Goal: Task Accomplishment & Management: Manage account settings

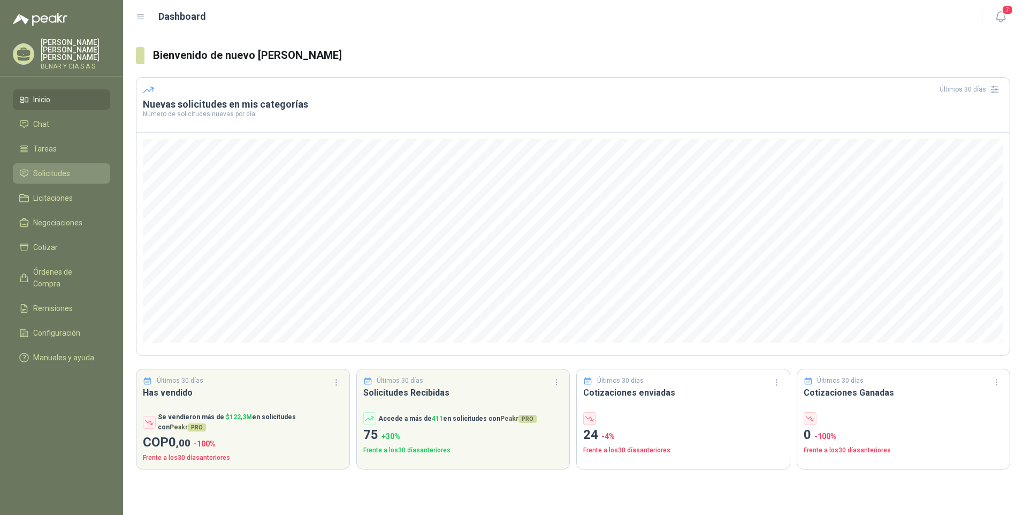
click at [34, 168] on span "Solicitudes" at bounding box center [51, 174] width 37 height 12
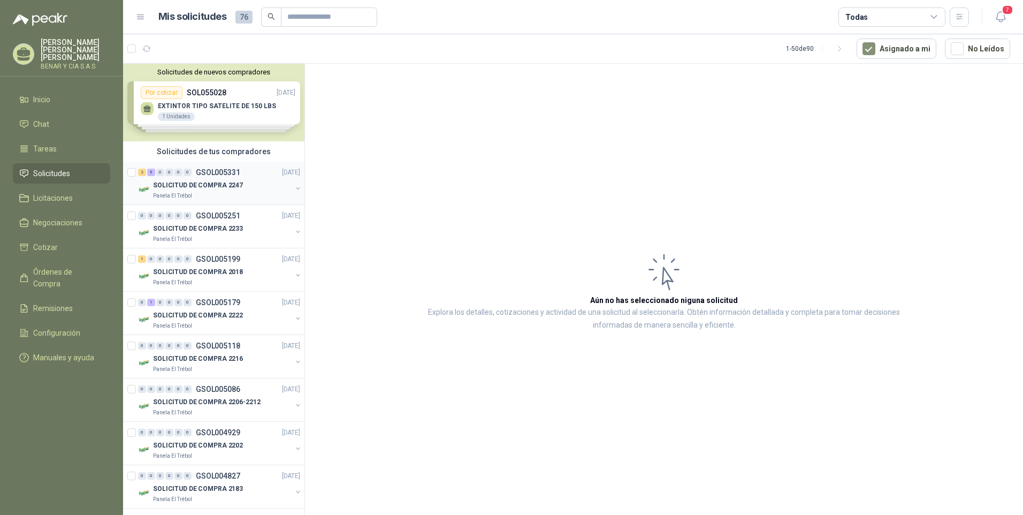
click at [186, 189] on p "SOLICITUD DE COMPRA 2247" at bounding box center [198, 185] width 90 height 10
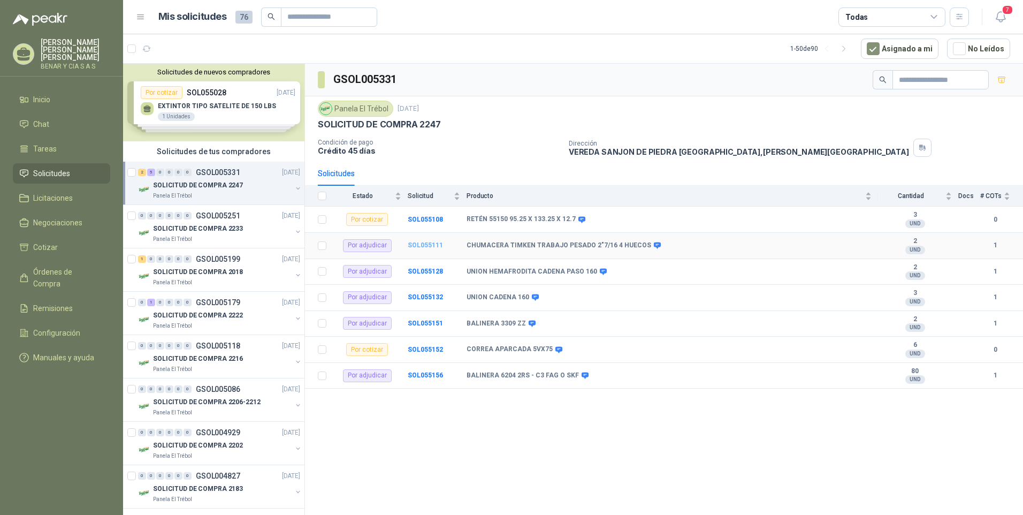
click at [419, 245] on b "SOL055111" at bounding box center [425, 244] width 35 height 7
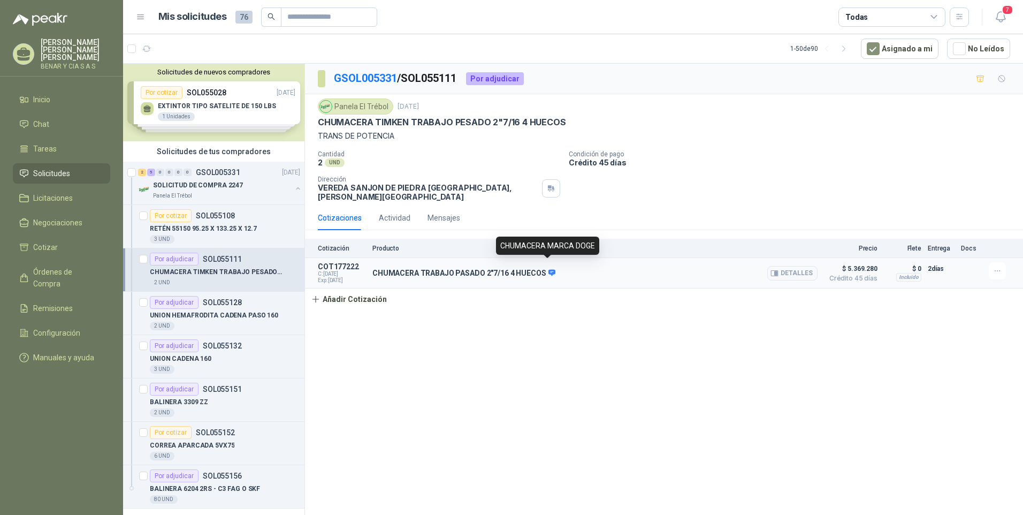
click at [549, 269] on icon at bounding box center [552, 272] width 7 height 6
click at [550, 269] on icon at bounding box center [552, 272] width 7 height 6
click at [786, 266] on button "Detalles" at bounding box center [792, 273] width 50 height 14
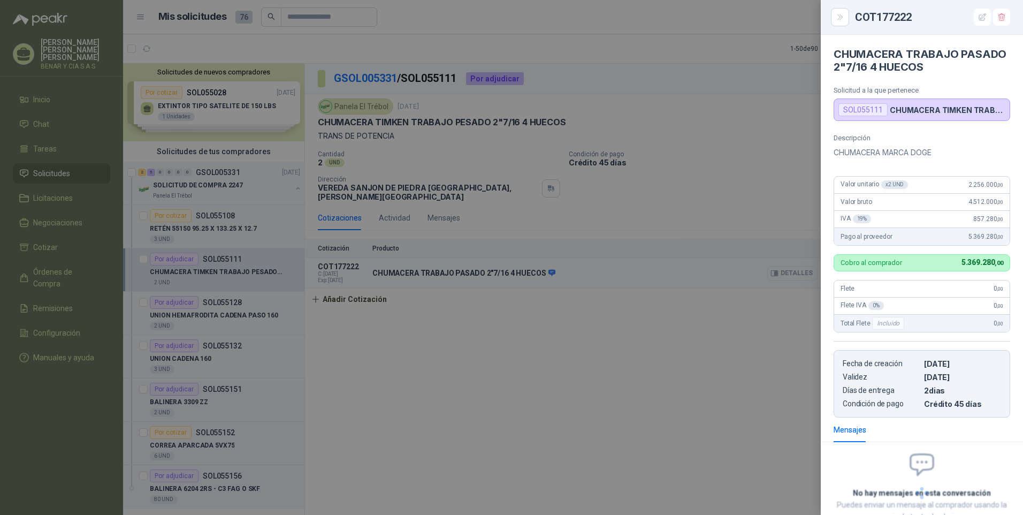
scroll to position [75, 0]
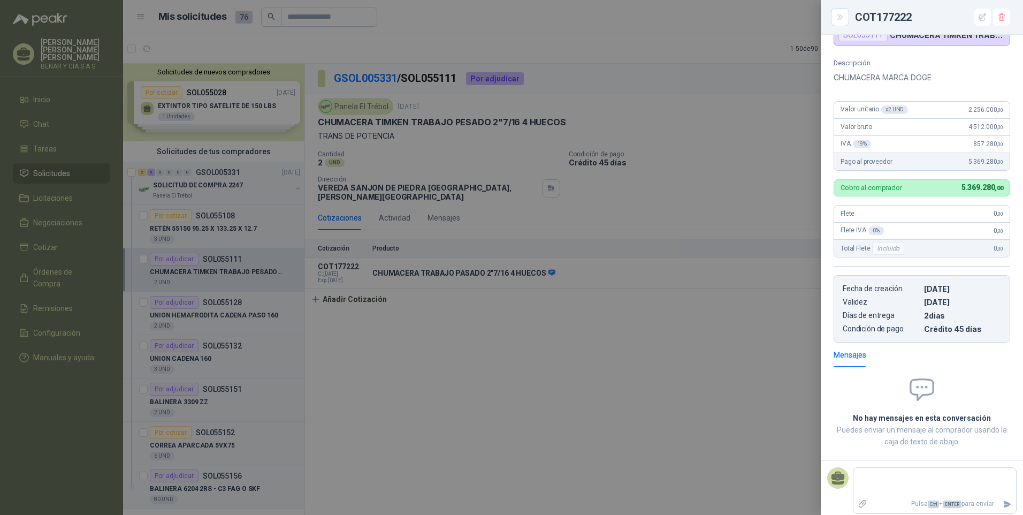
click at [392, 318] on div at bounding box center [511, 257] width 1023 height 515
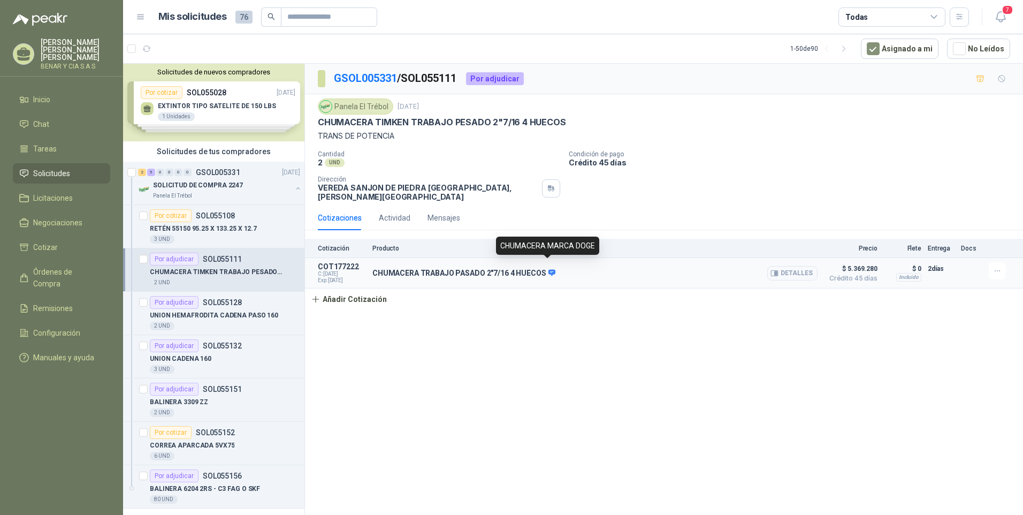
click at [550, 269] on icon at bounding box center [552, 272] width 7 height 6
click at [180, 313] on p "UNION HEMAFRODITA CADENA PASO 160" at bounding box center [214, 315] width 128 height 10
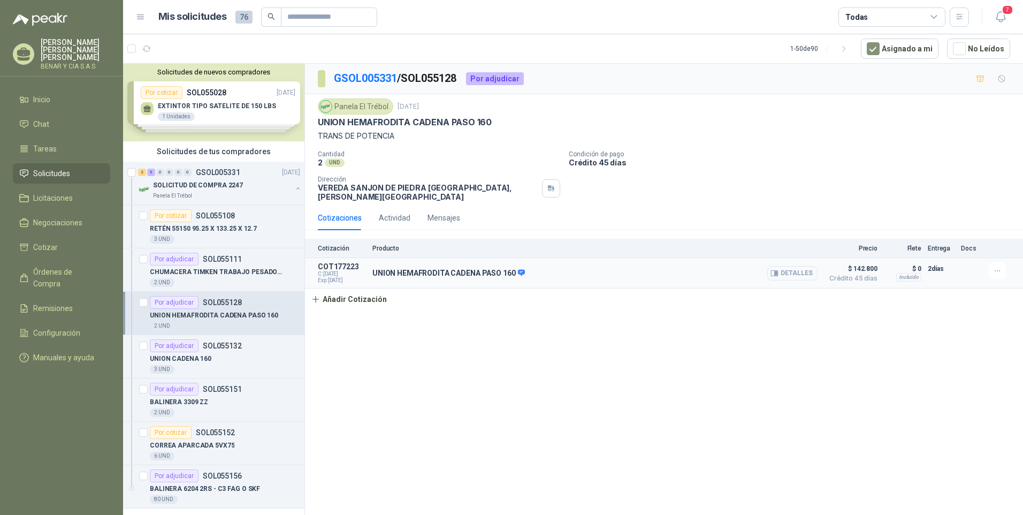
click at [795, 268] on button "Detalles" at bounding box center [792, 273] width 50 height 14
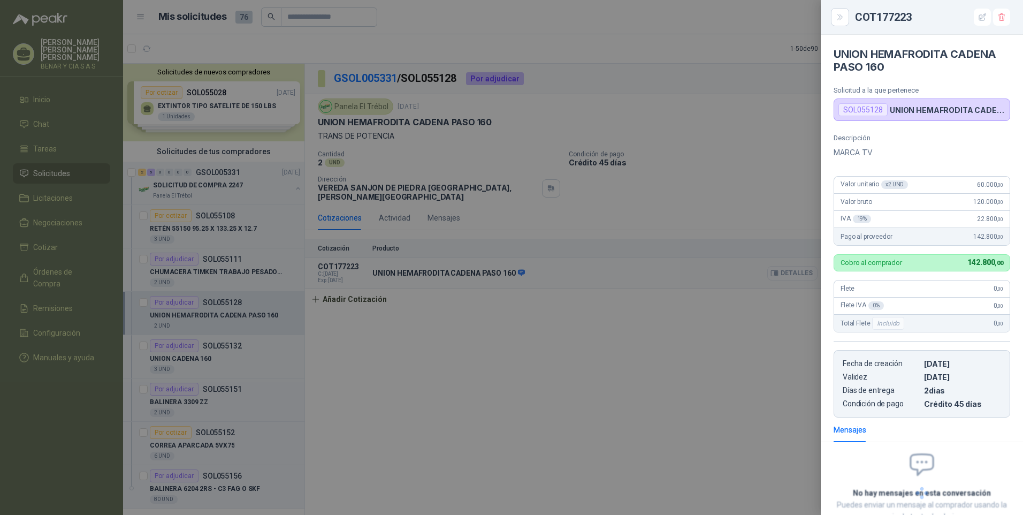
scroll to position [75, 0]
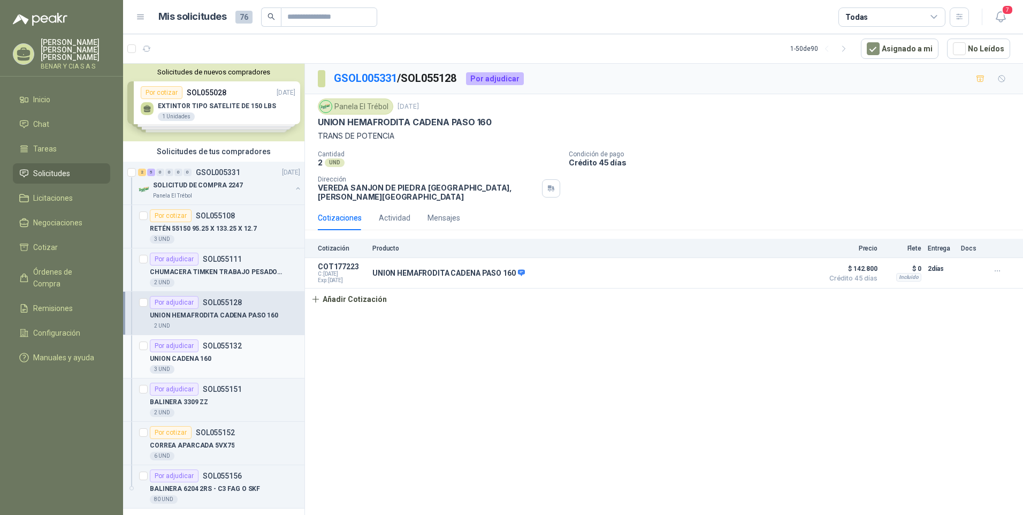
click at [199, 361] on p "UNION CADENA 160" at bounding box center [181, 359] width 62 height 10
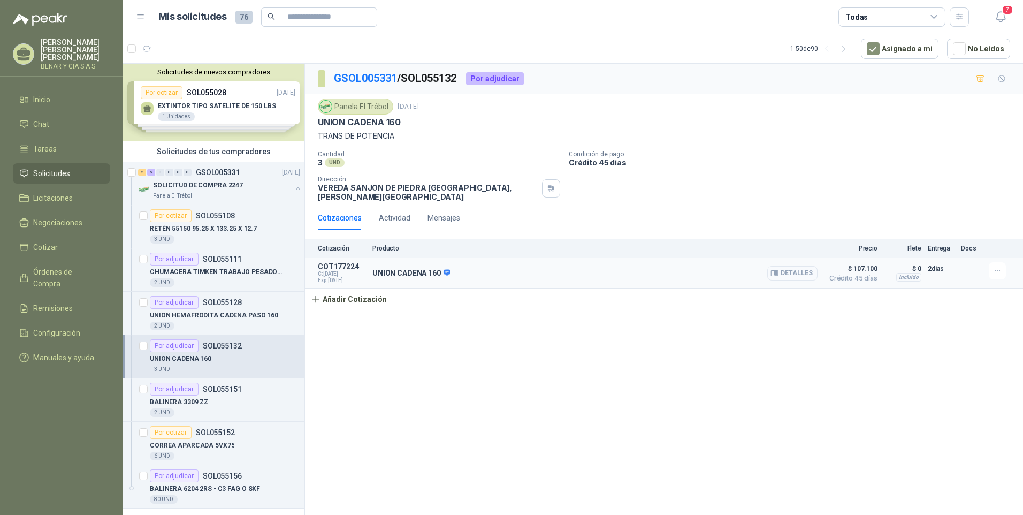
click at [795, 266] on button "Detalles" at bounding box center [792, 273] width 50 height 14
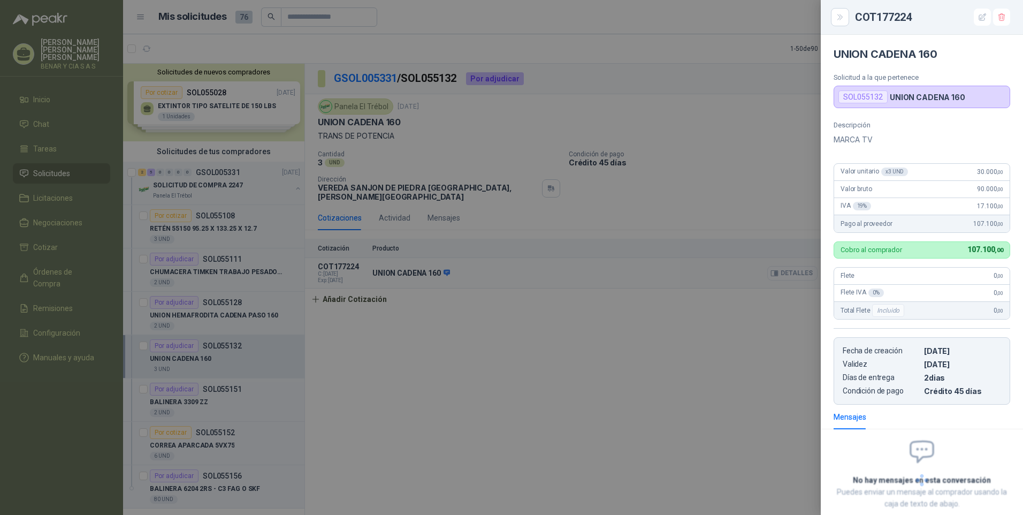
scroll to position [62, 0]
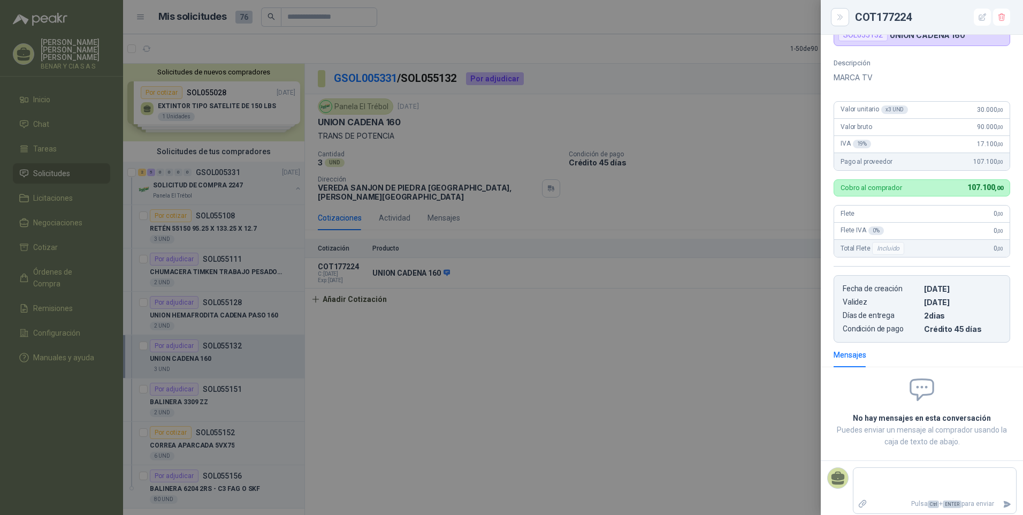
click at [403, 302] on div at bounding box center [511, 257] width 1023 height 515
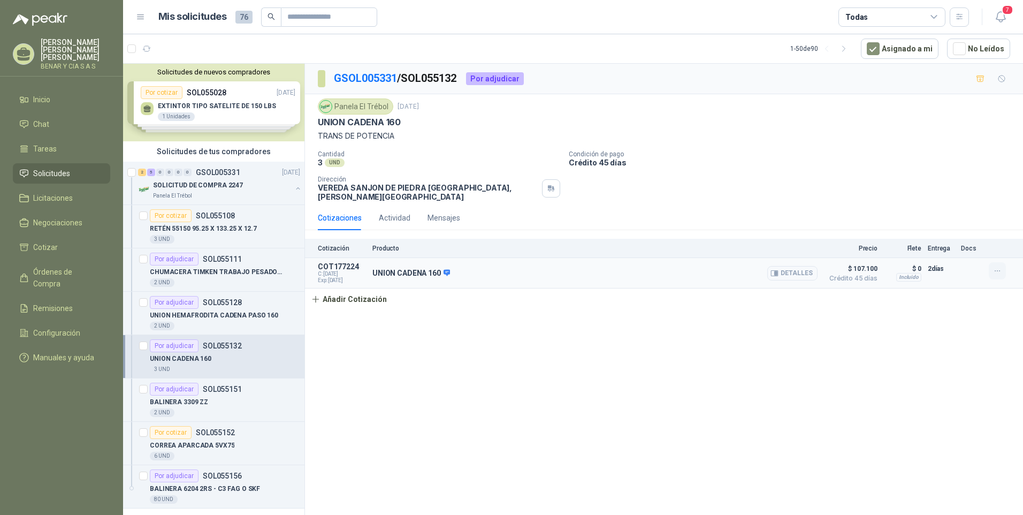
click at [1001, 267] on icon "button" at bounding box center [997, 271] width 9 height 9
click at [961, 220] on button "Editar" at bounding box center [976, 220] width 86 height 17
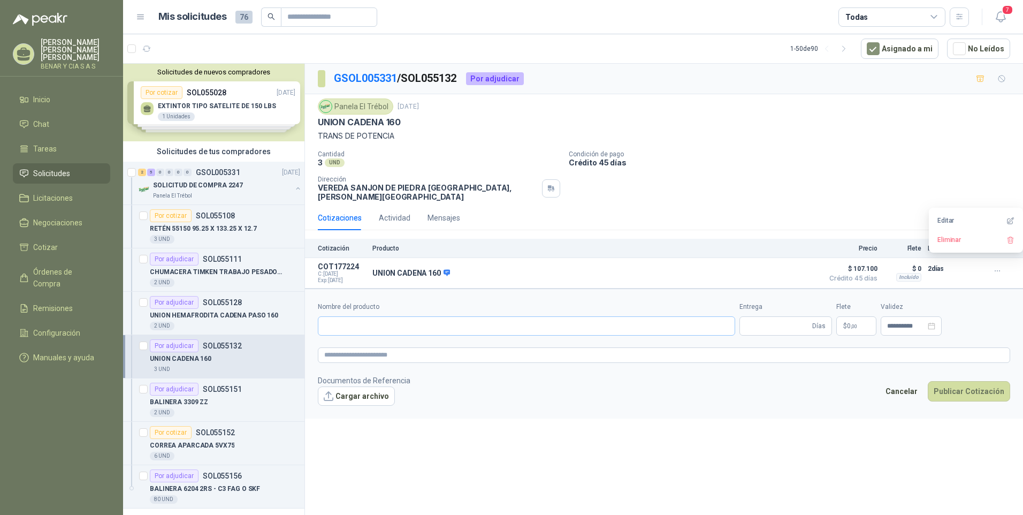
type input "**********"
type input "*"
type textarea "********"
click at [978, 389] on button "Guardar cambios" at bounding box center [974, 391] width 74 height 20
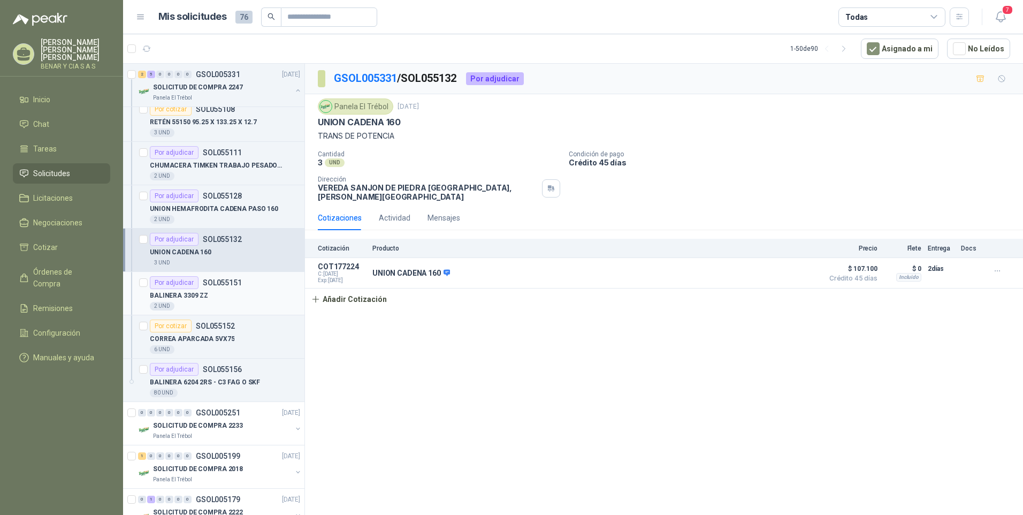
scroll to position [107, 0]
click at [192, 247] on p "UNION CADENA 160" at bounding box center [181, 252] width 62 height 10
click at [189, 205] on p "UNION HEMAFRODITA CADENA PASO 160" at bounding box center [214, 208] width 128 height 10
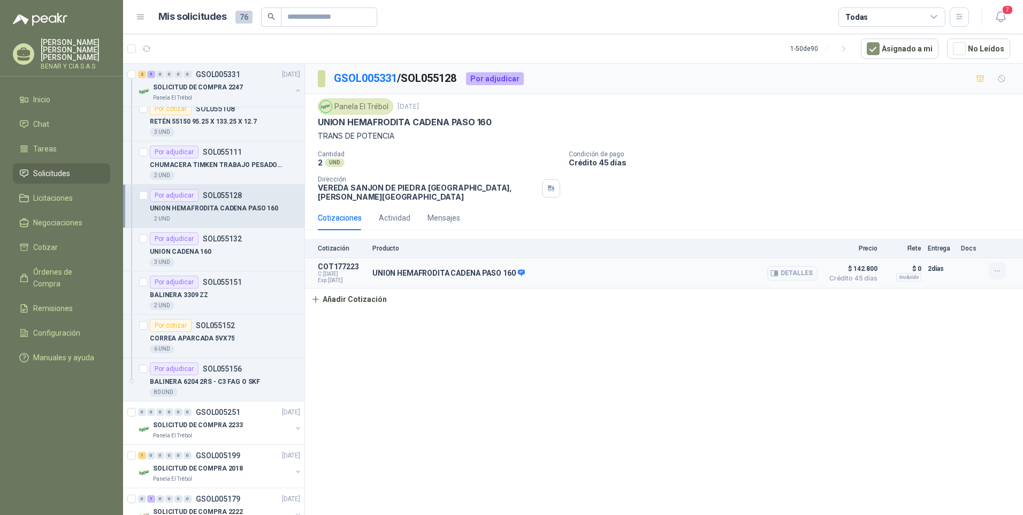
click at [998, 267] on icon "button" at bounding box center [997, 271] width 9 height 9
click at [955, 222] on button "Editar" at bounding box center [976, 220] width 86 height 17
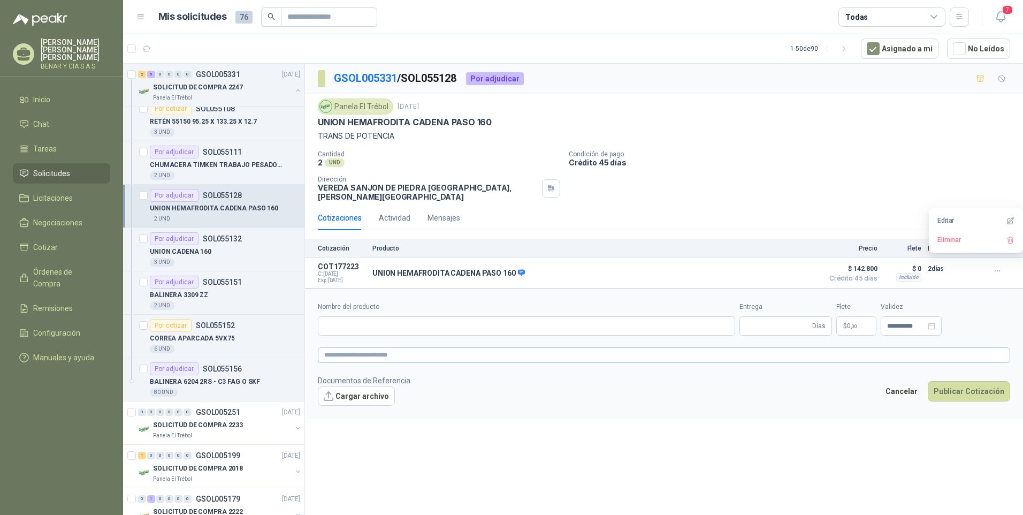
type input "**********"
type input "*"
type textarea "********"
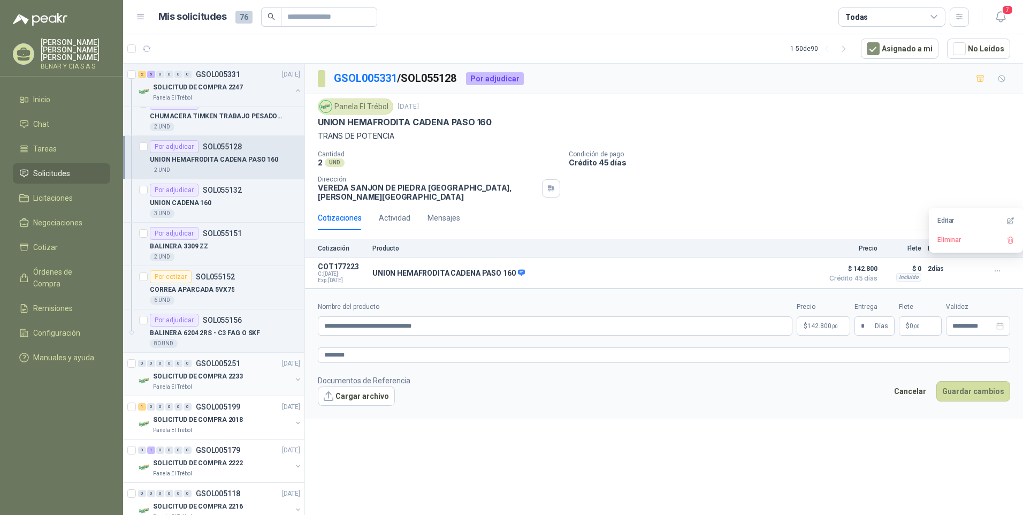
scroll to position [214, 0]
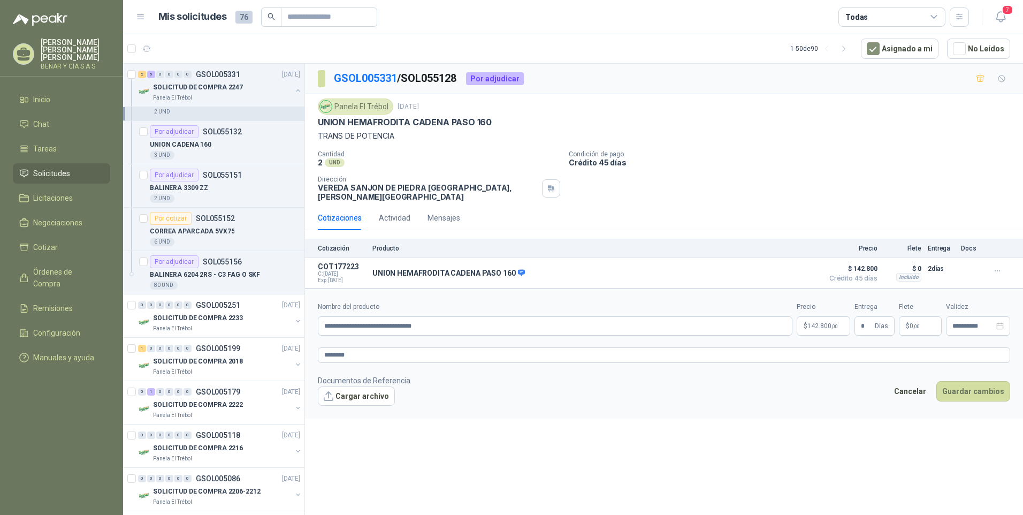
click at [559, 483] on div "**********" at bounding box center [664, 291] width 718 height 455
click at [210, 228] on p "CORREA APARCADA 5VX75" at bounding box center [192, 231] width 85 height 10
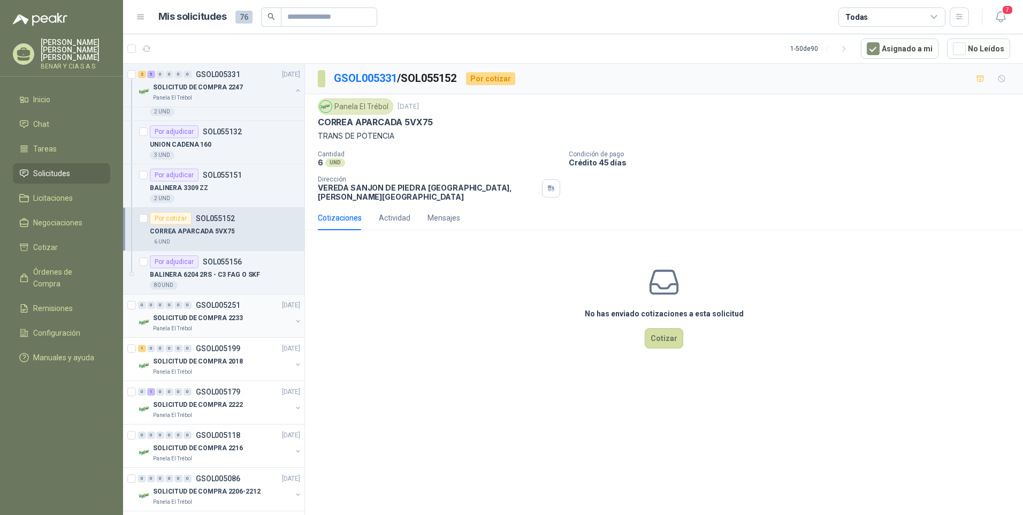
click at [209, 310] on div "0 0 0 0 0 0 GSOL005251 [DATE]" at bounding box center [220, 305] width 164 height 13
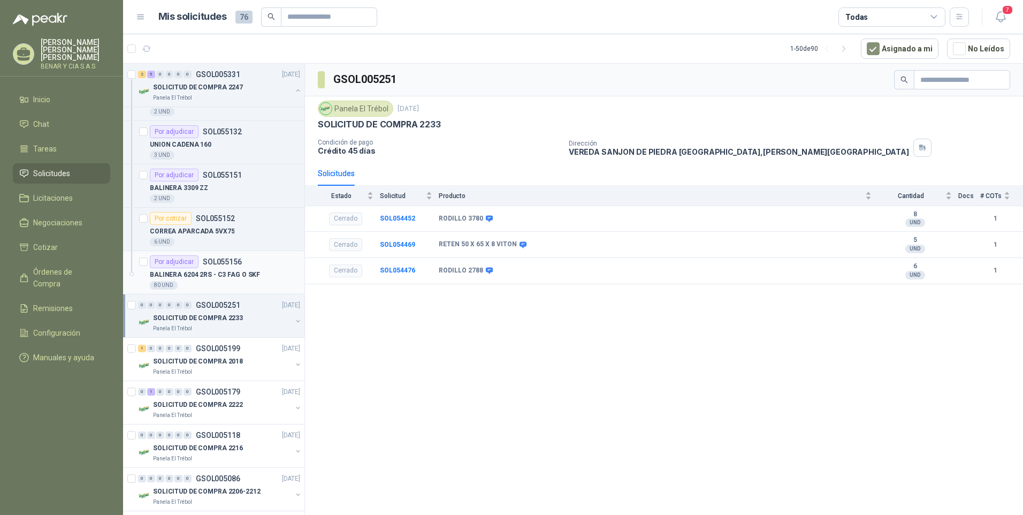
click at [212, 273] on p "BALINERA 6204 2RS - C3 FAG O SKF" at bounding box center [205, 275] width 110 height 10
click at [216, 136] on div "Por adjudicar SOL055132" at bounding box center [196, 131] width 92 height 13
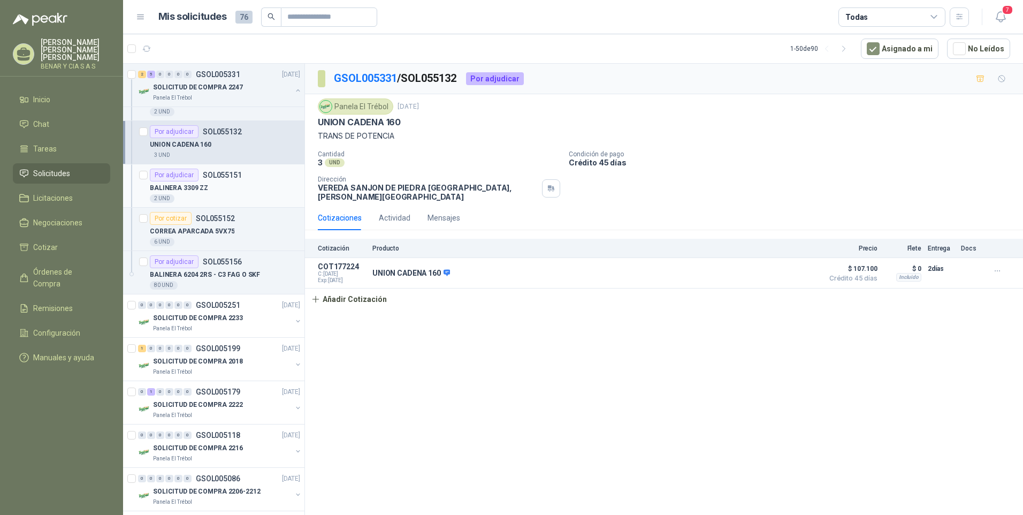
click at [203, 178] on p "SOL055151" at bounding box center [222, 174] width 39 height 7
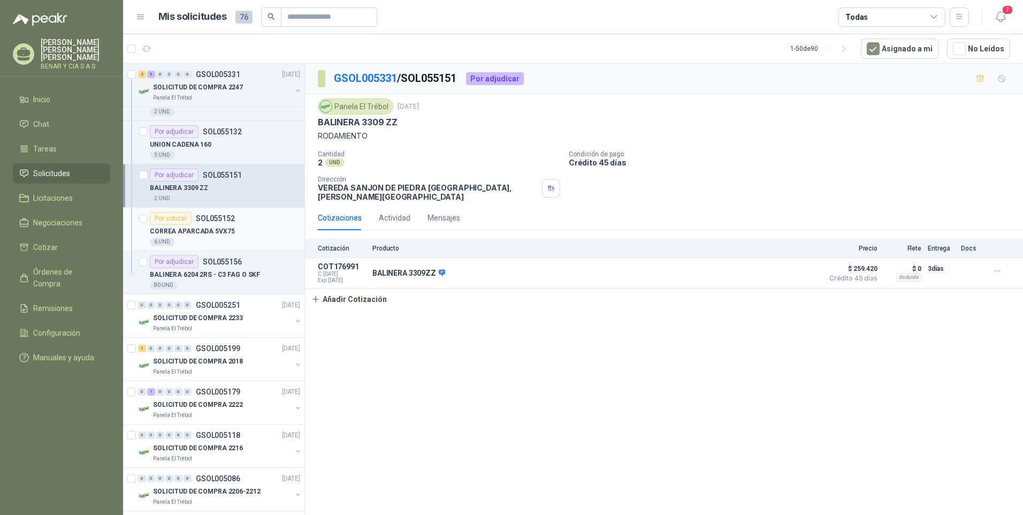
click at [197, 231] on p "CORREA APARCADA 5VX75" at bounding box center [192, 231] width 85 height 10
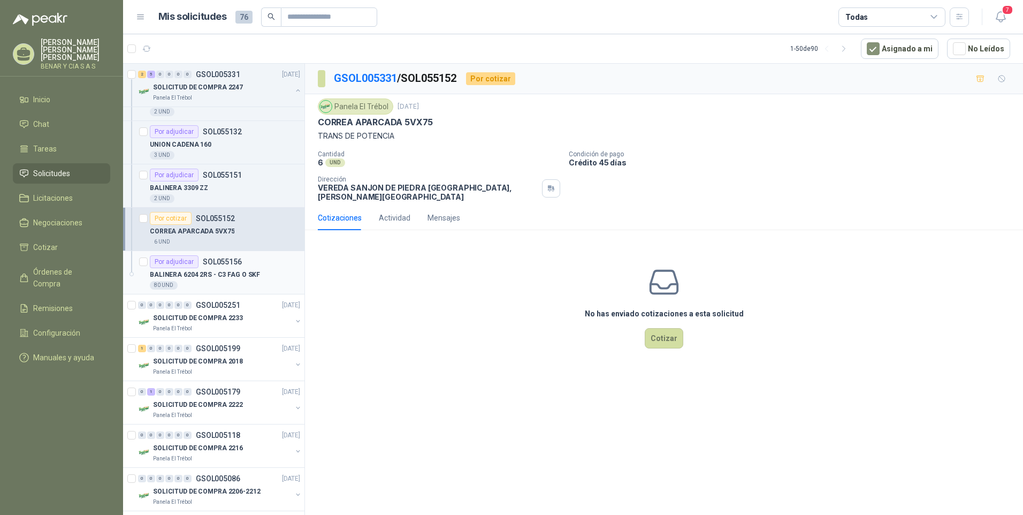
click at [196, 275] on p "BALINERA 6204 2RS - C3 FAG O SKF" at bounding box center [205, 275] width 110 height 10
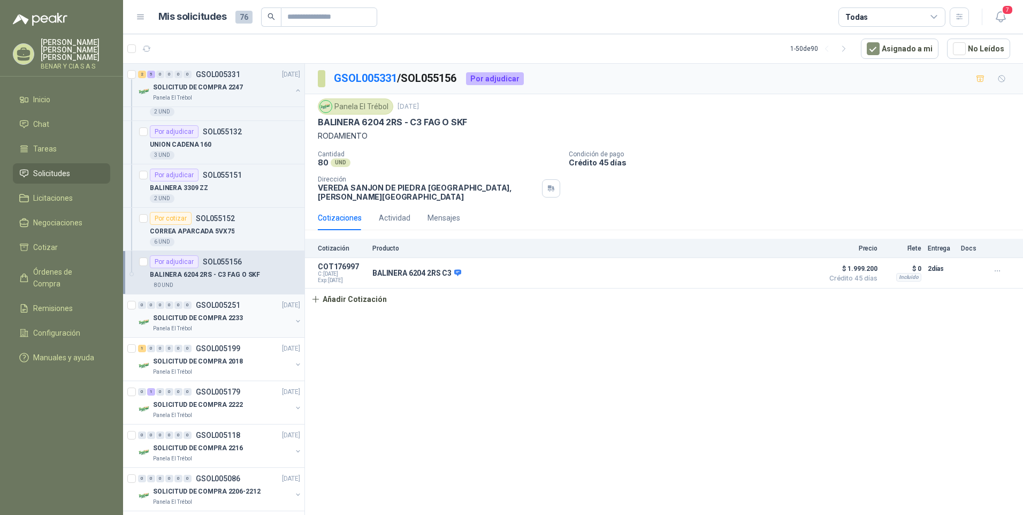
click at [191, 320] on p "SOLICITUD DE COMPRA 2233" at bounding box center [198, 318] width 90 height 10
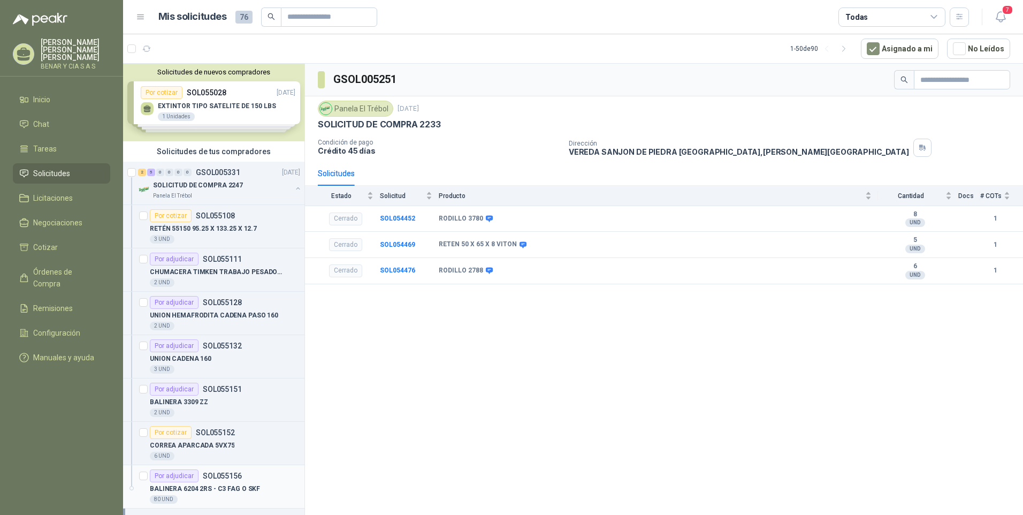
scroll to position [107, 0]
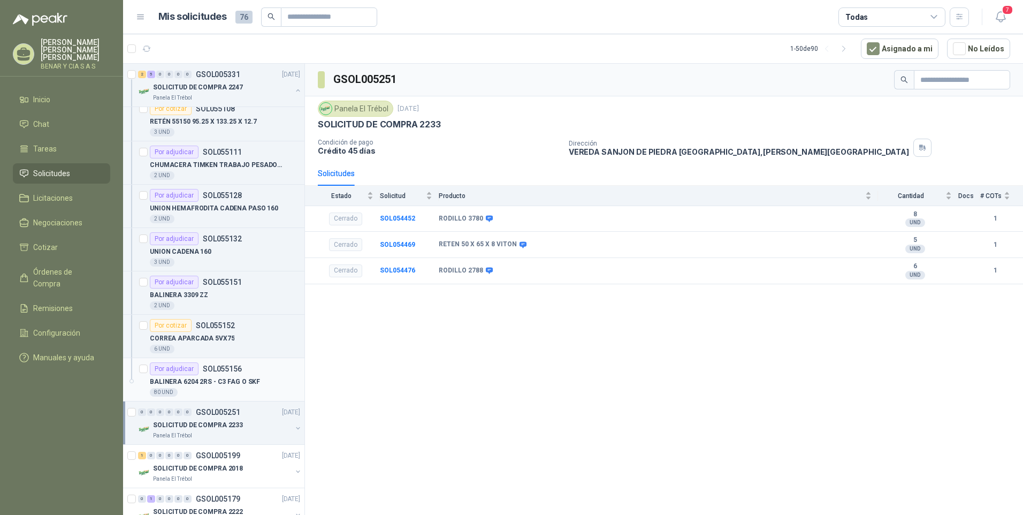
click at [208, 373] on div "Por adjudicar SOL055156" at bounding box center [196, 368] width 92 height 13
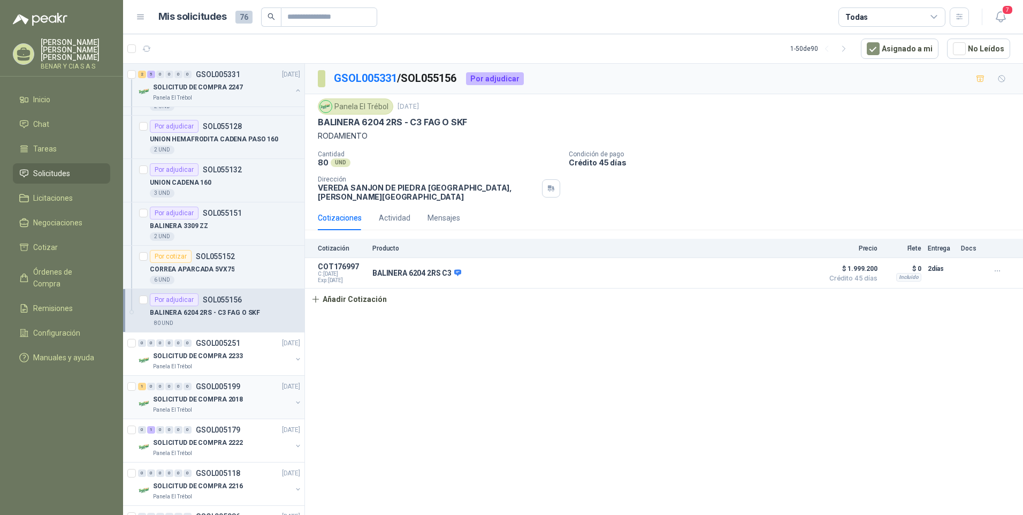
scroll to position [268, 0]
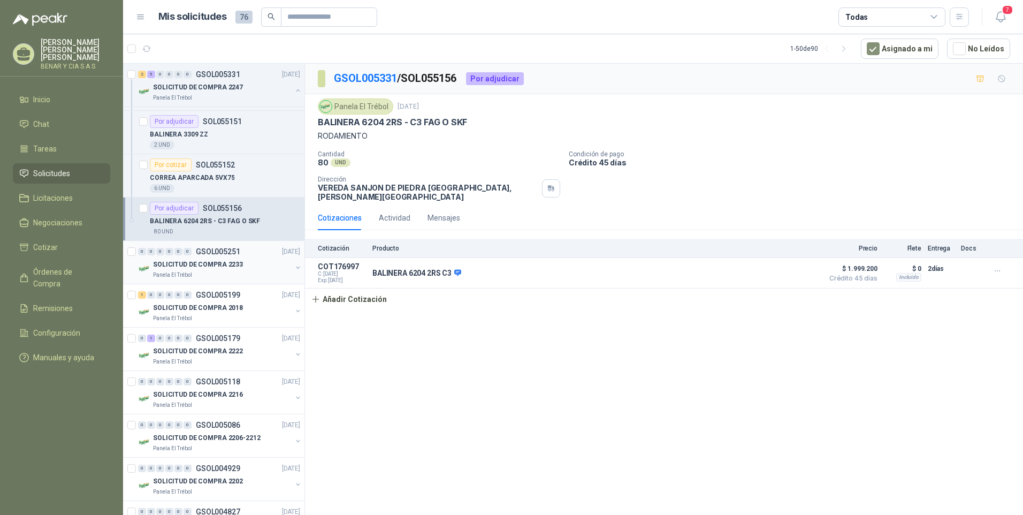
click at [217, 265] on p "SOLICITUD DE COMPRA 2233" at bounding box center [198, 265] width 90 height 10
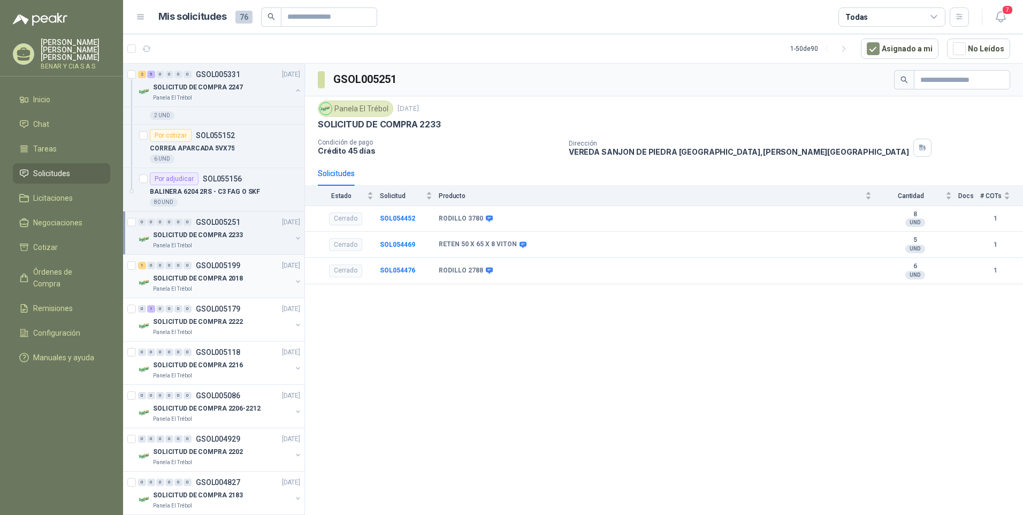
scroll to position [321, 0]
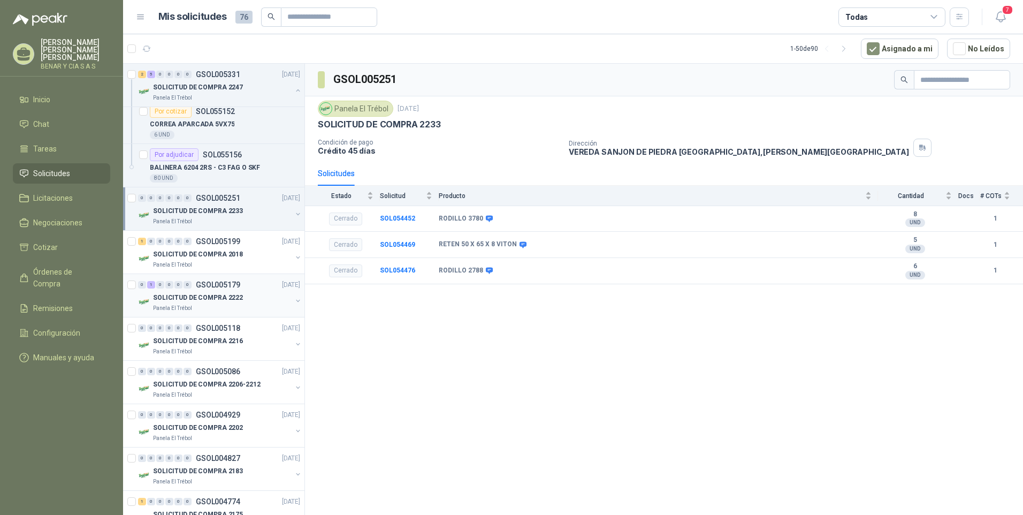
click at [198, 299] on p "SOLICITUD DE COMPRA 2222" at bounding box center [198, 298] width 90 height 10
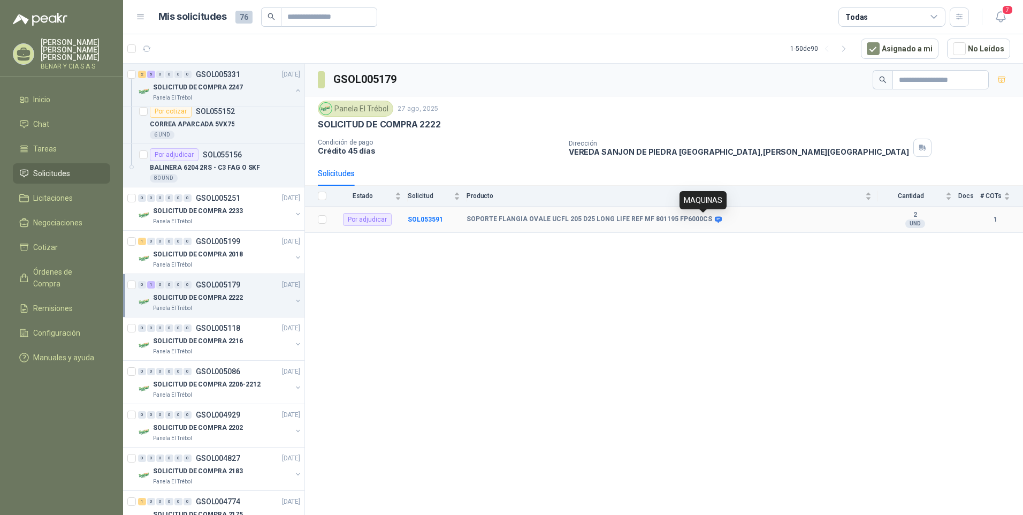
click at [715, 217] on icon at bounding box center [718, 219] width 7 height 6
click at [427, 219] on b "SOL053591" at bounding box center [425, 219] width 35 height 7
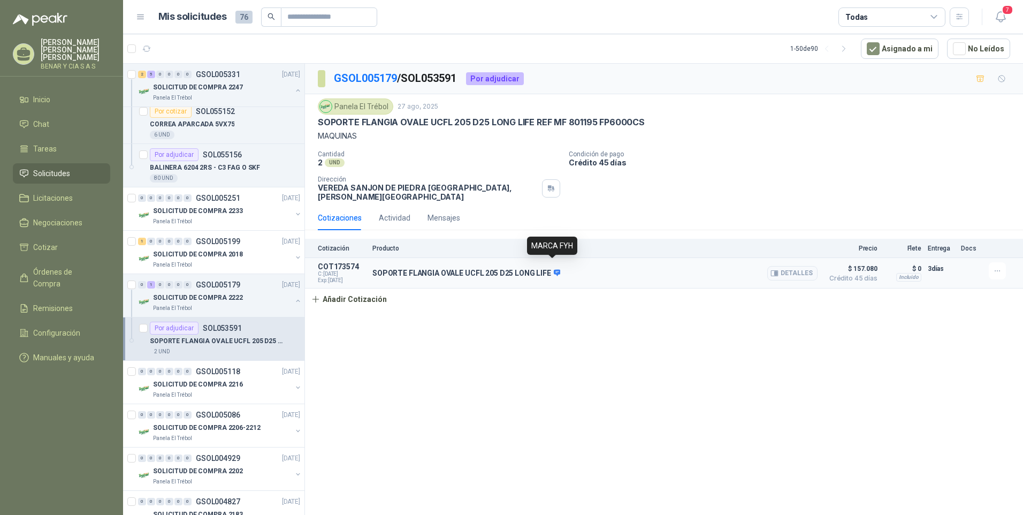
click at [553, 269] on icon at bounding box center [557, 273] width 8 height 8
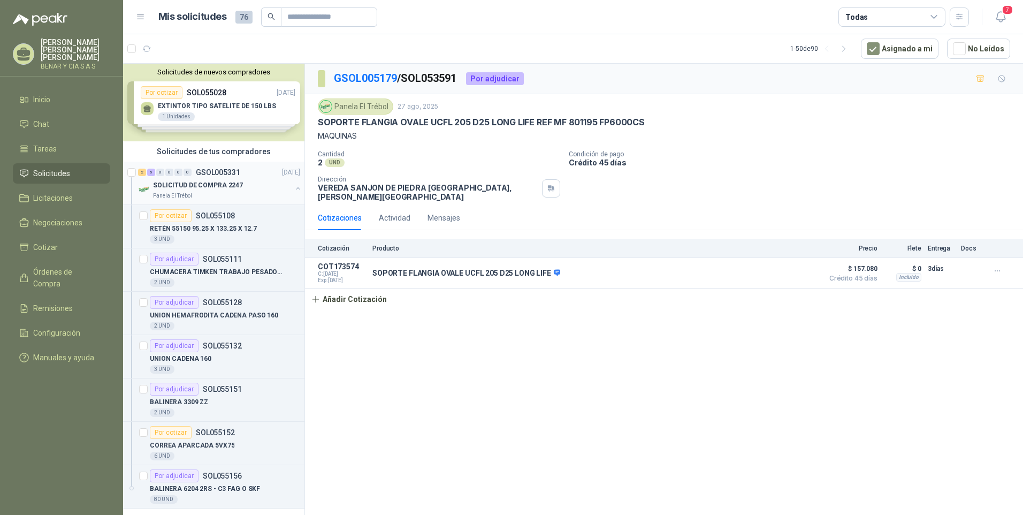
click at [218, 183] on p "SOLICITUD DE COMPRA 2247" at bounding box center [198, 185] width 90 height 10
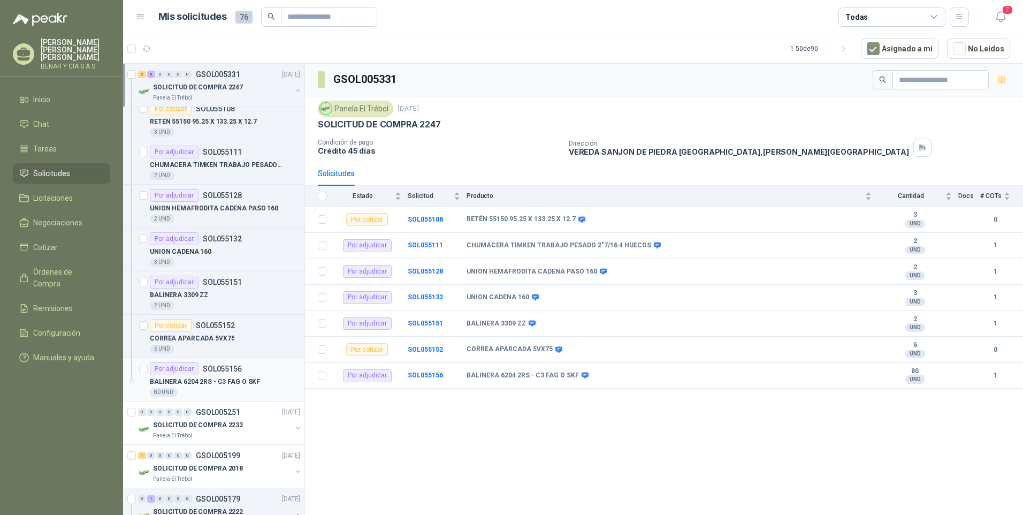
scroll to position [161, 0]
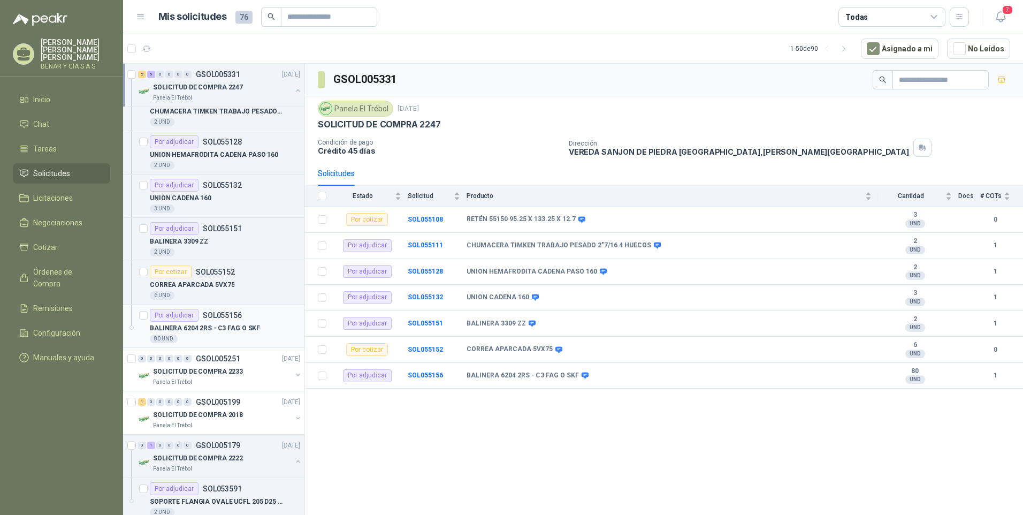
click at [204, 319] on div "Por adjudicar SOL055156" at bounding box center [196, 315] width 92 height 13
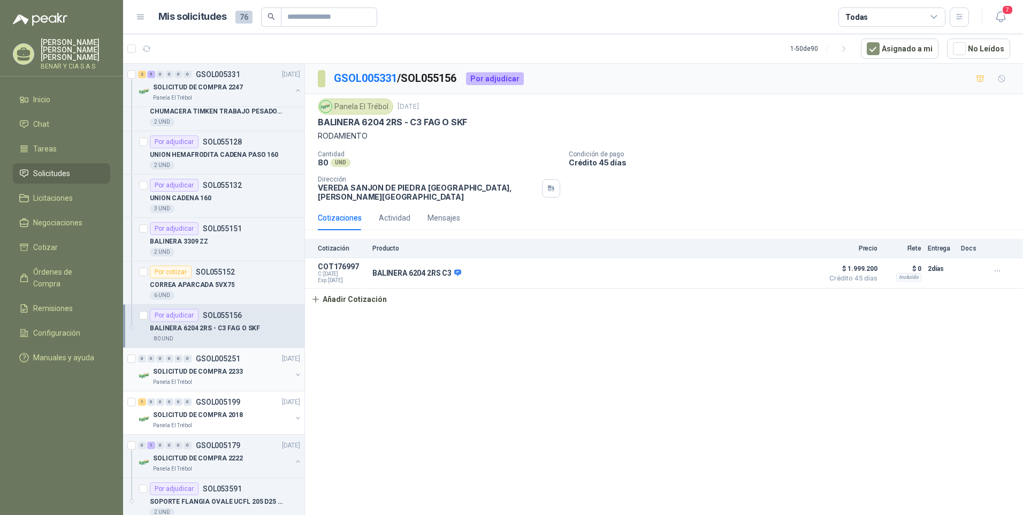
scroll to position [268, 0]
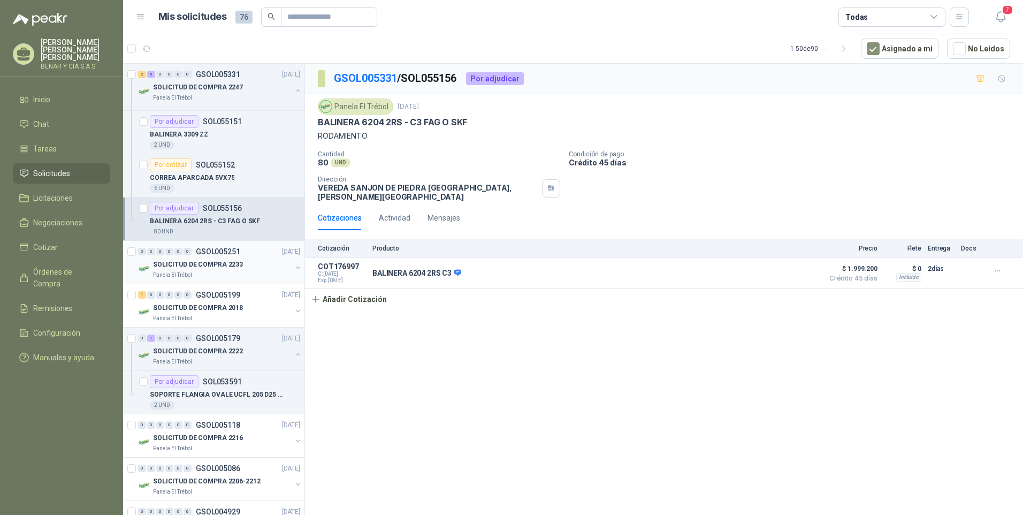
click at [213, 264] on p "SOLICITUD DE COMPRA 2233" at bounding box center [198, 265] width 90 height 10
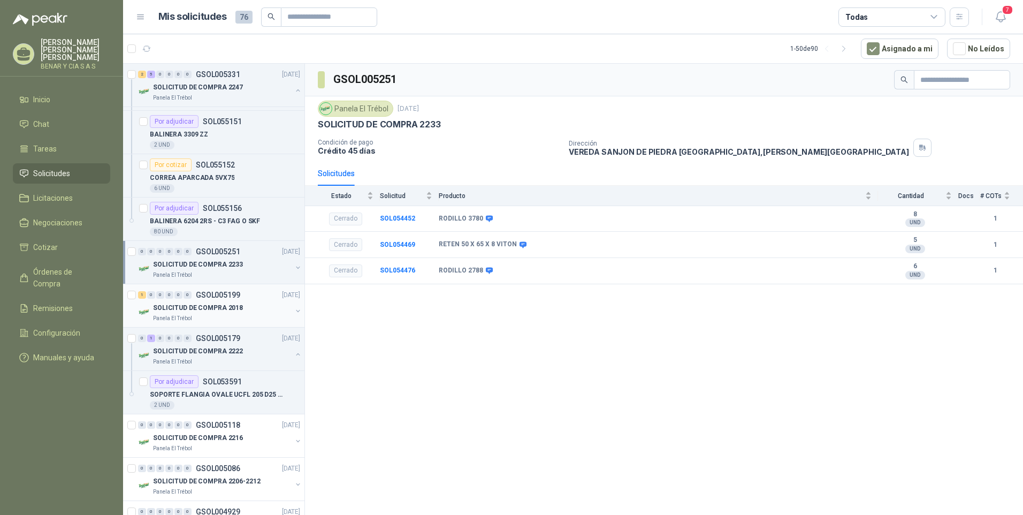
click at [220, 307] on p "SOLICITUD DE COMPRA 2018" at bounding box center [198, 308] width 90 height 10
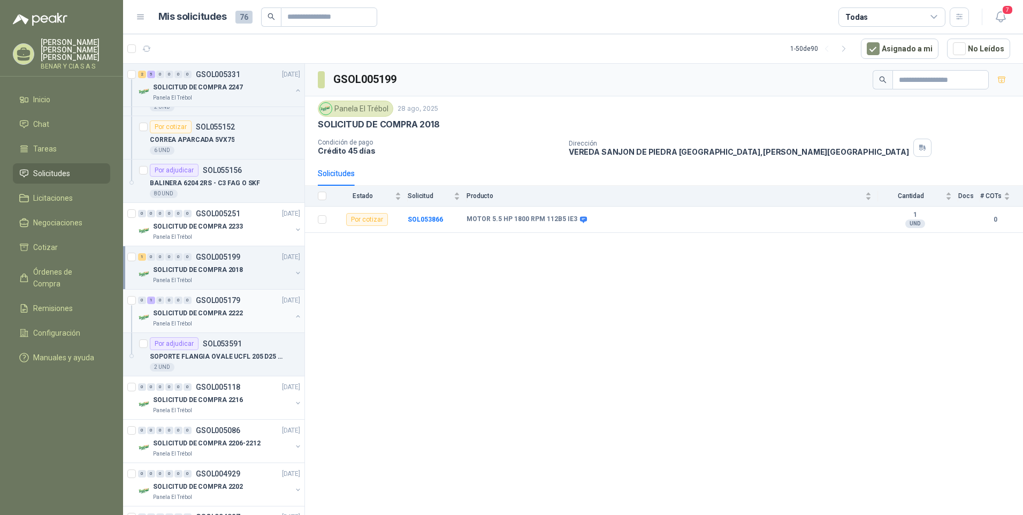
scroll to position [321, 0]
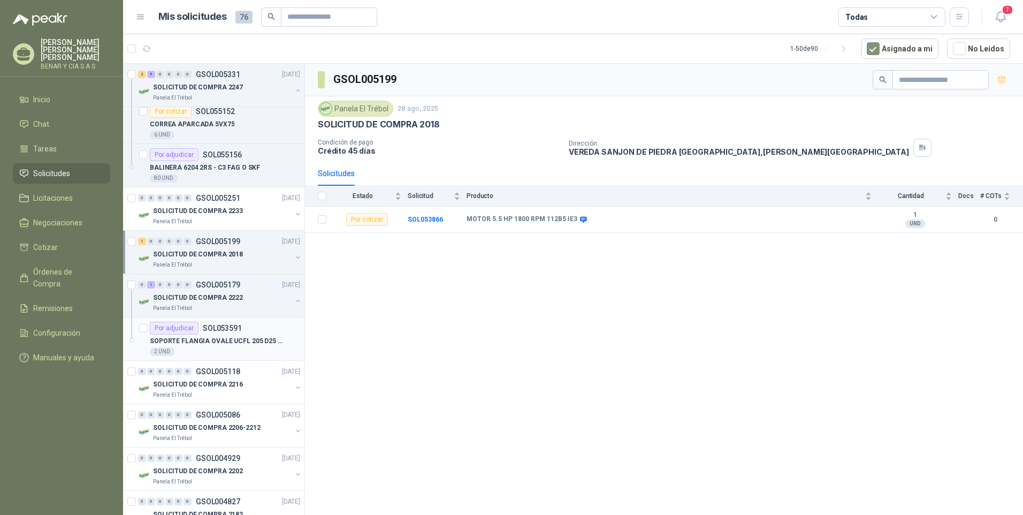
click at [222, 344] on p "SOPORTE FLANGIA OVALE UCFL 205 D25 LONG LIFE REF MF 801195 FP6000CS" at bounding box center [216, 341] width 133 height 10
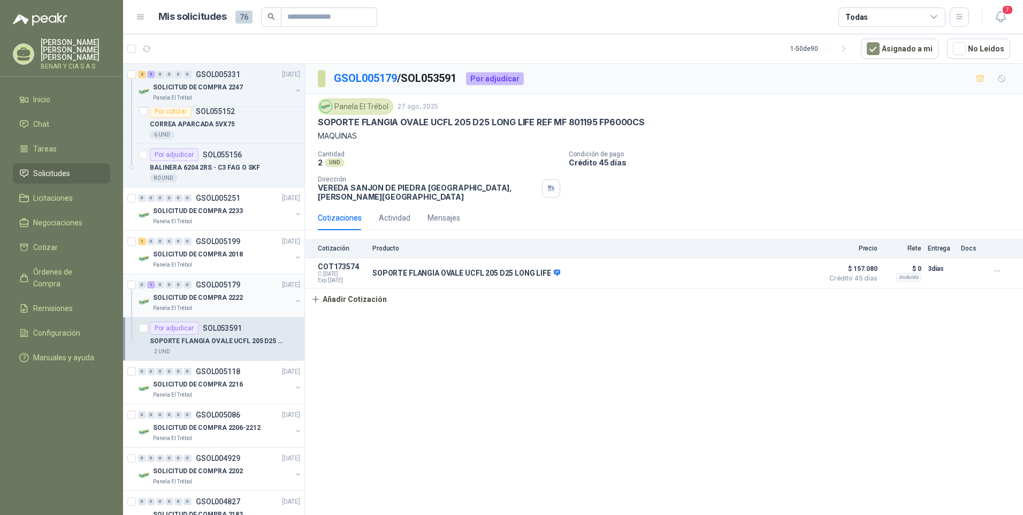
click at [208, 296] on p "SOLICITUD DE COMPRA 2222" at bounding box center [198, 298] width 90 height 10
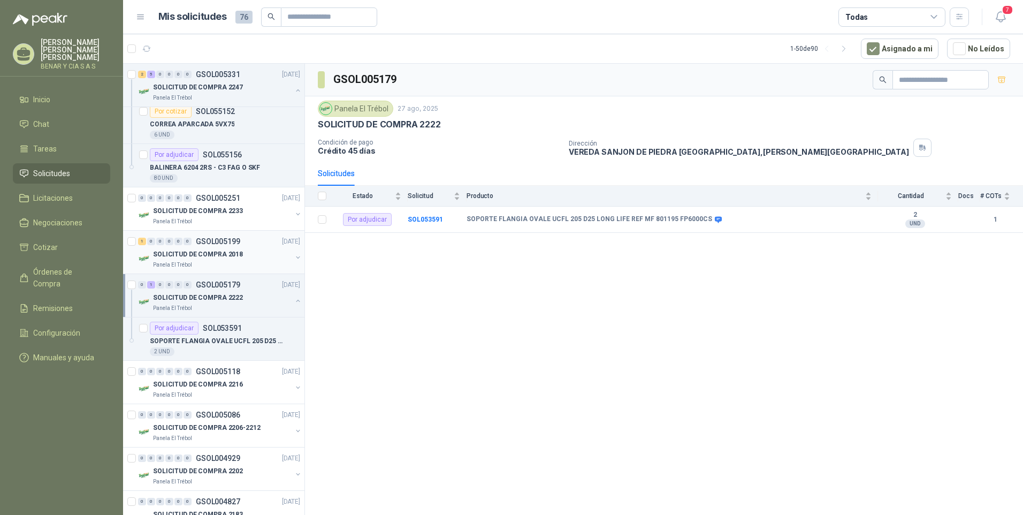
click at [225, 258] on p "SOLICITUD DE COMPRA 2018" at bounding box center [198, 254] width 90 height 10
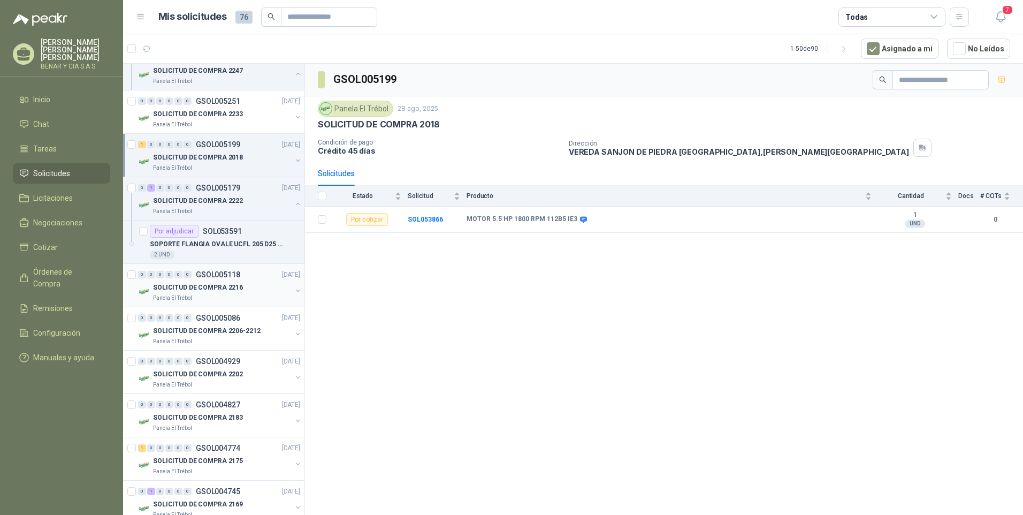
scroll to position [428, 0]
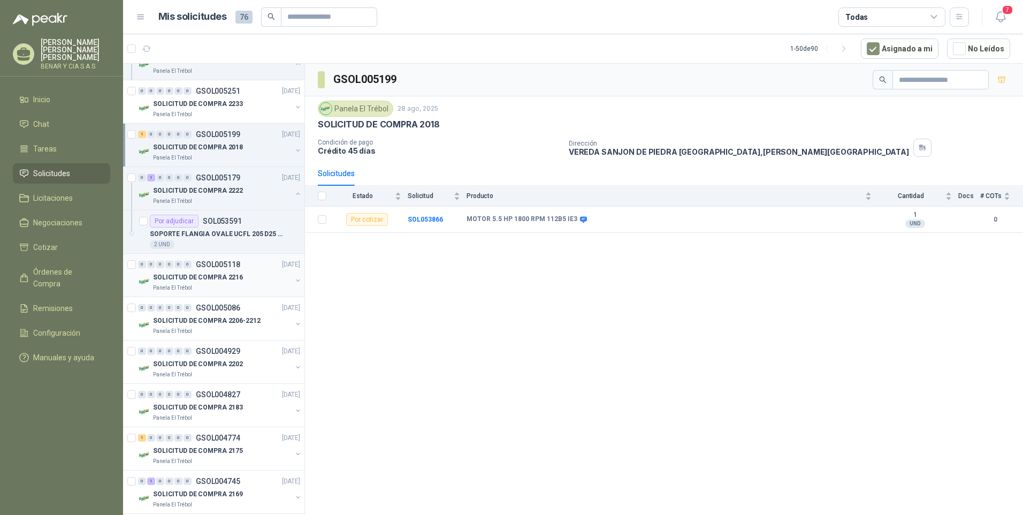
click at [185, 277] on p "SOLICITUD DE COMPRA 2216" at bounding box center [198, 277] width 90 height 10
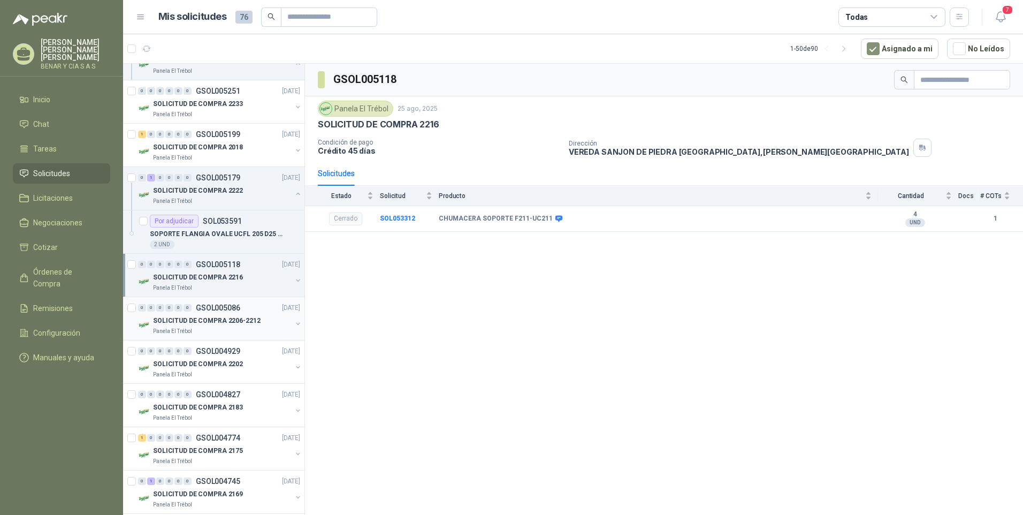
click at [205, 322] on p "SOLICITUD DE COMPRA 2206-2212" at bounding box center [207, 321] width 108 height 10
click at [165, 284] on p "Panela El Trébol" at bounding box center [172, 288] width 39 height 9
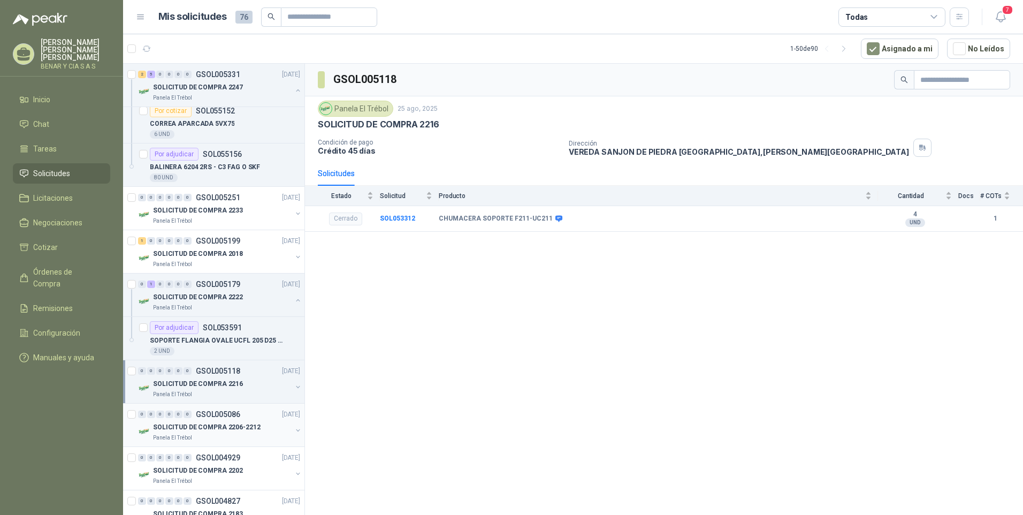
scroll to position [321, 0]
click at [184, 385] on p "SOLICITUD DE COMPRA 2216" at bounding box center [198, 384] width 90 height 10
click at [189, 340] on p "SOPORTE FLANGIA OVALE UCFL 205 D25 LONG LIFE REF MF 801195 FP6000CS" at bounding box center [216, 341] width 133 height 10
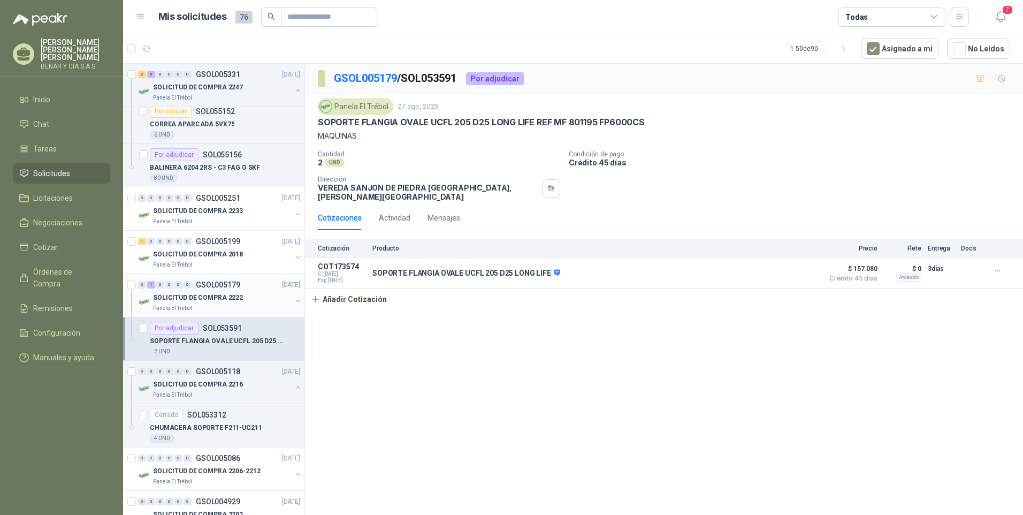
click at [196, 297] on p "SOLICITUD DE COMPRA 2222" at bounding box center [198, 298] width 90 height 10
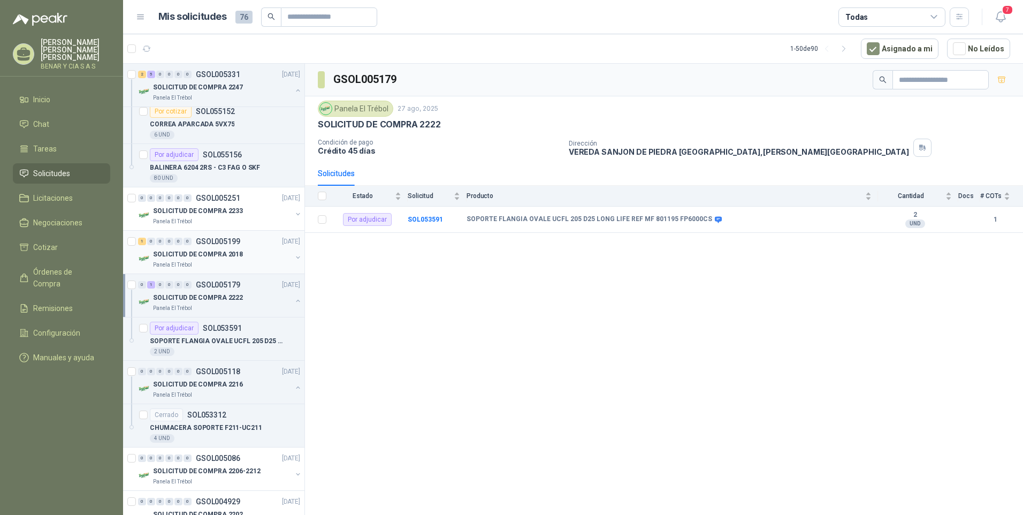
click at [199, 253] on p "SOLICITUD DE COMPRA 2018" at bounding box center [198, 254] width 90 height 10
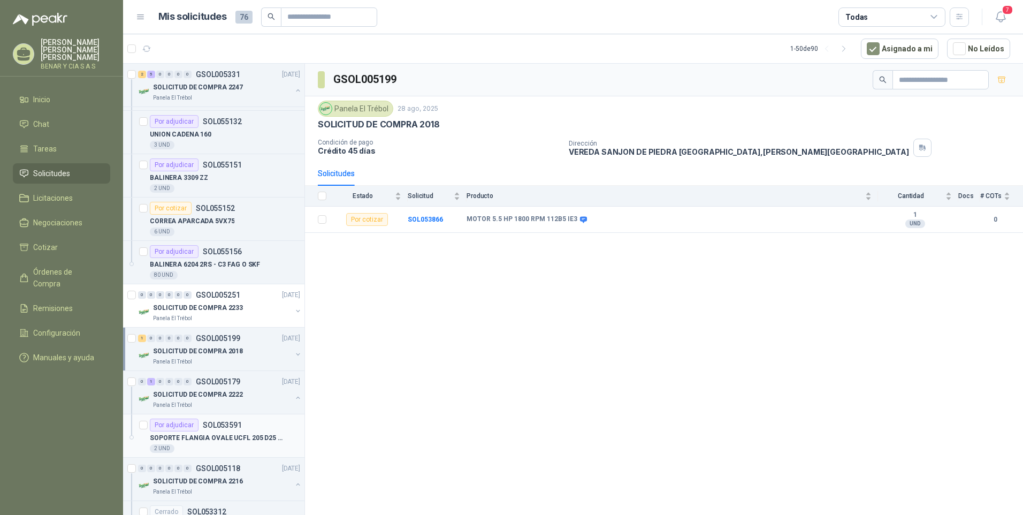
scroll to position [214, 0]
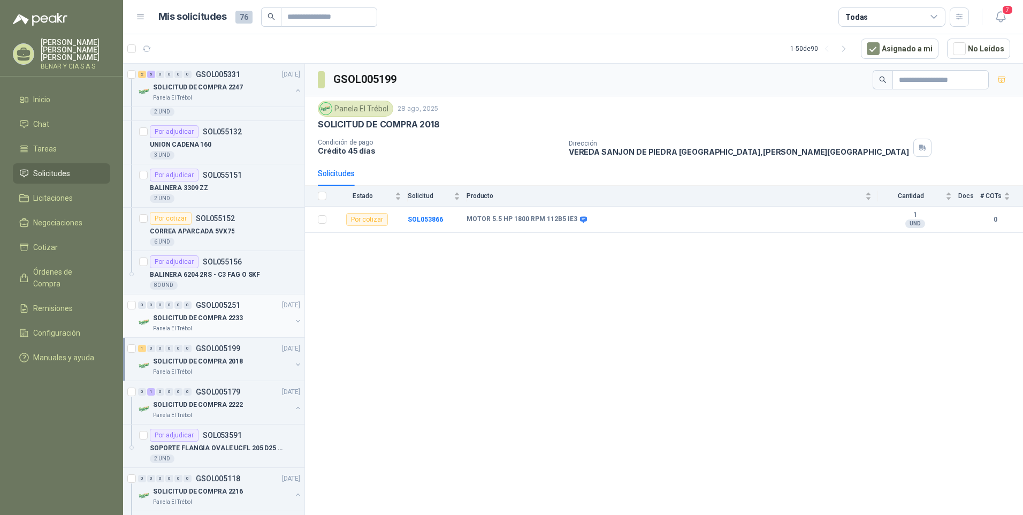
click at [201, 318] on p "SOLICITUD DE COMPRA 2233" at bounding box center [198, 318] width 90 height 10
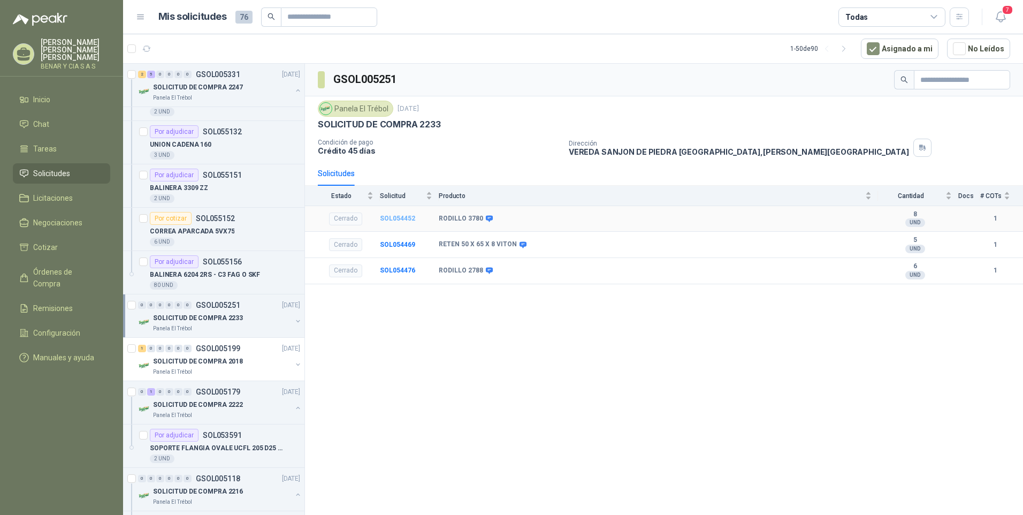
click at [407, 217] on b "SOL054452" at bounding box center [397, 218] width 35 height 7
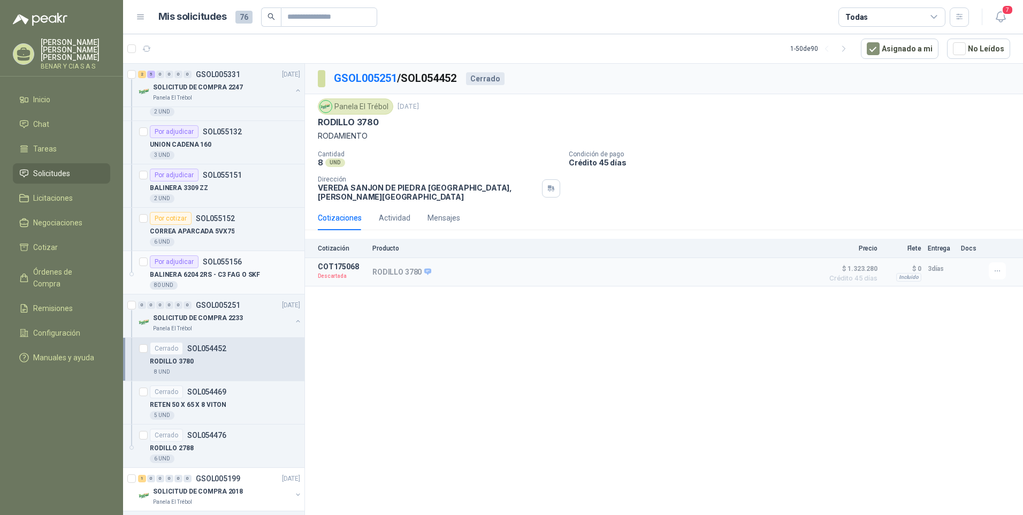
click at [193, 275] on p "BALINERA 6204 2RS - C3 FAG O SKF" at bounding box center [205, 275] width 110 height 10
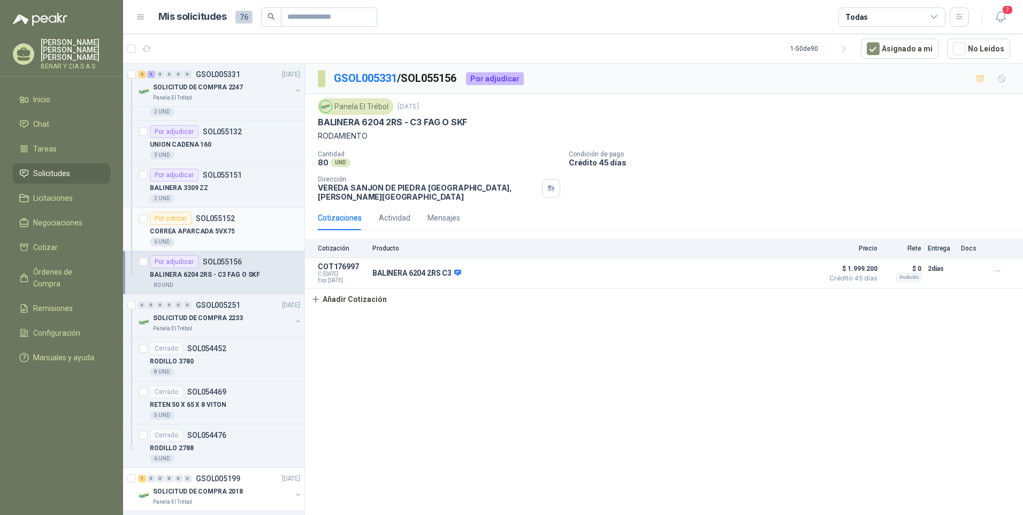
click at [185, 232] on p "CORREA APARCADA 5VX75" at bounding box center [192, 231] width 85 height 10
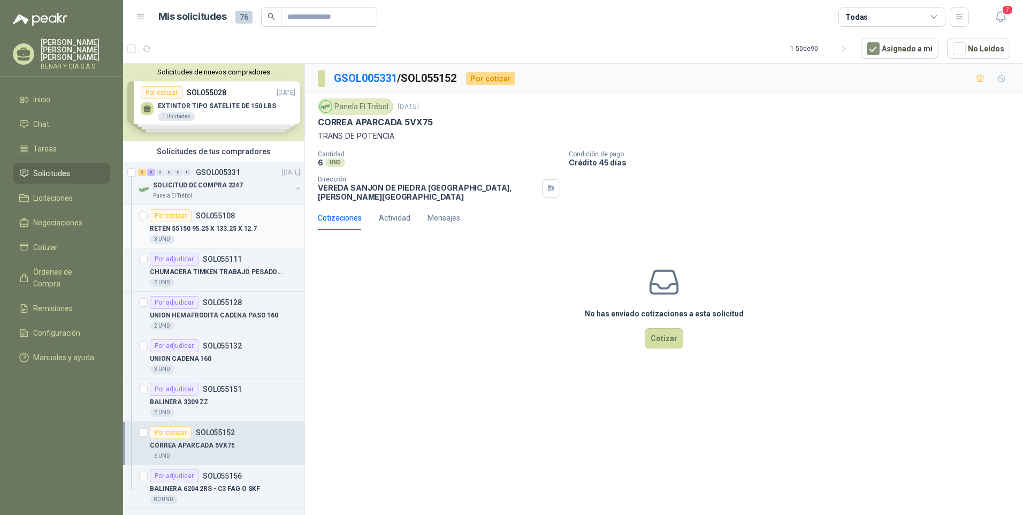
click at [222, 216] on p "SOL055108" at bounding box center [215, 215] width 39 height 7
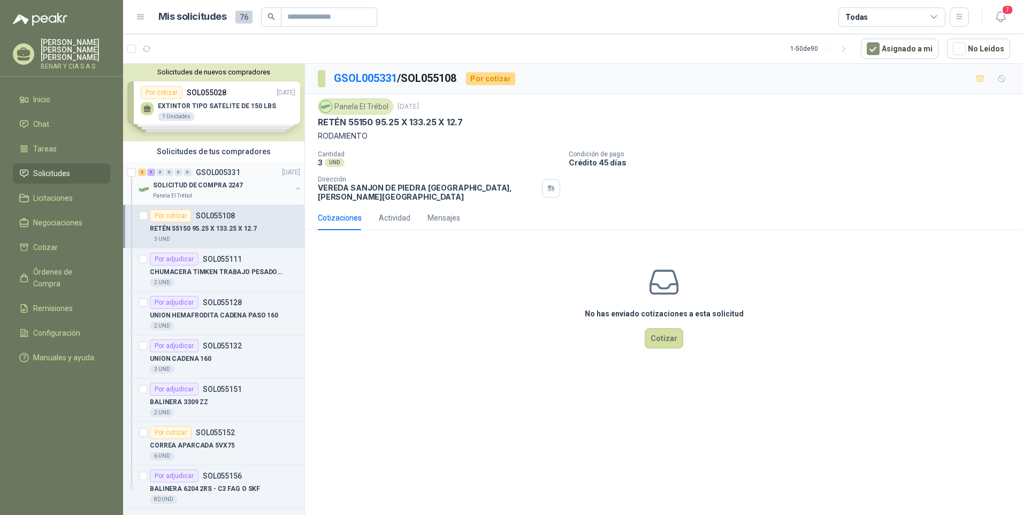
click at [214, 184] on p "SOLICITUD DE COMPRA 2247" at bounding box center [198, 185] width 90 height 10
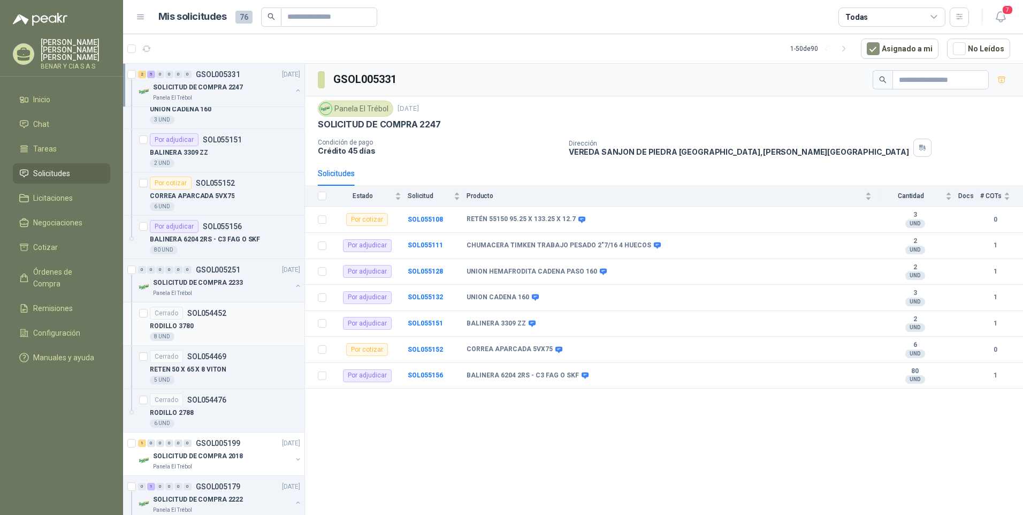
scroll to position [268, 0]
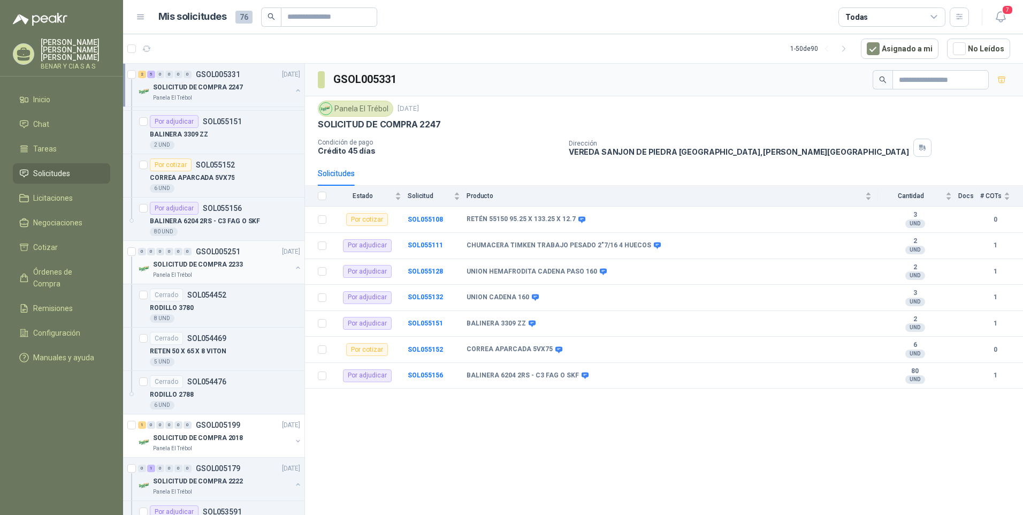
click at [196, 262] on p "SOLICITUD DE COMPRA 2233" at bounding box center [198, 265] width 90 height 10
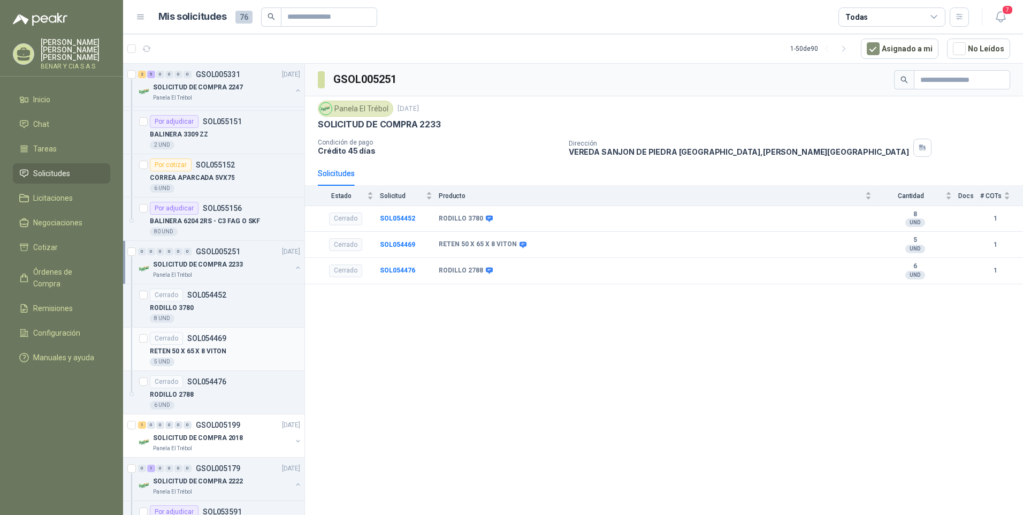
click at [204, 340] on p "SOL054469" at bounding box center [206, 337] width 39 height 7
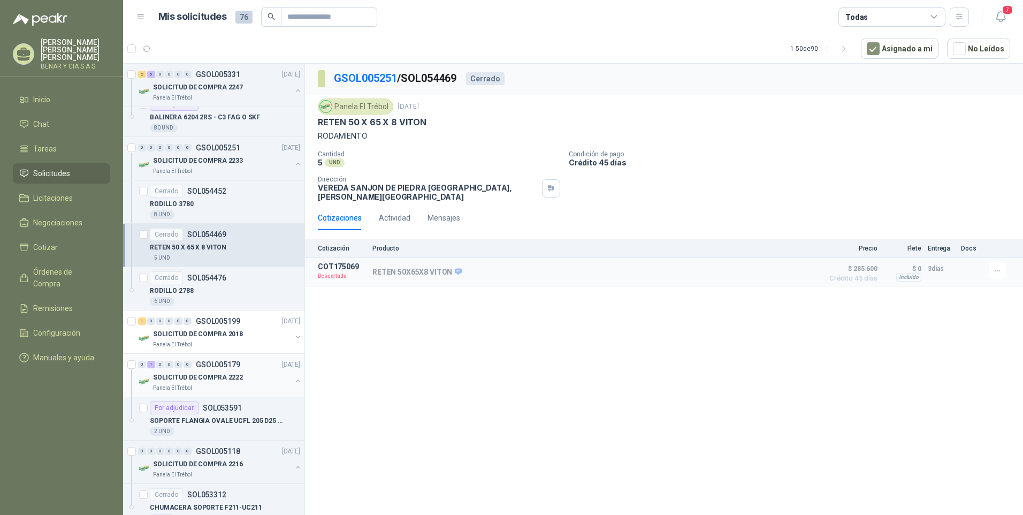
scroll to position [375, 0]
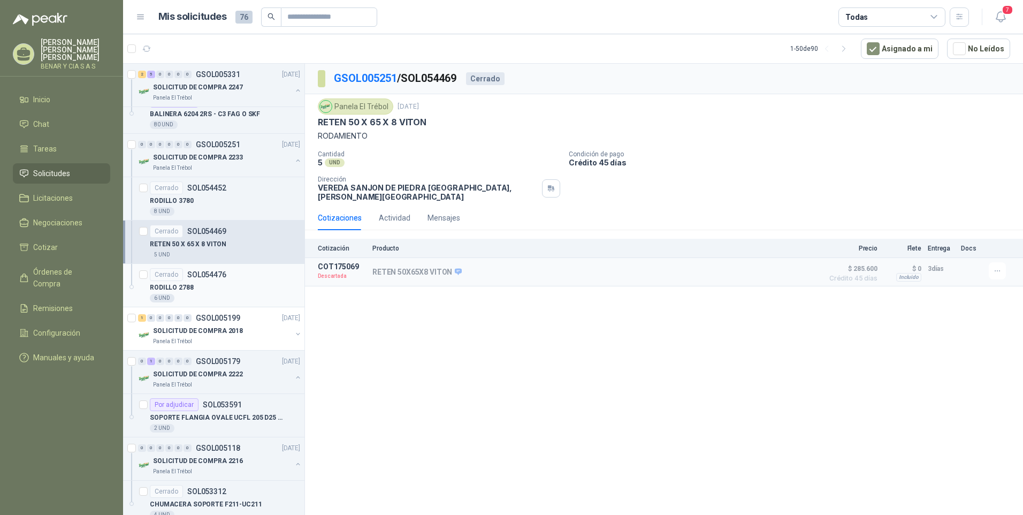
click at [186, 285] on p "RODILLO 2788" at bounding box center [172, 288] width 44 height 10
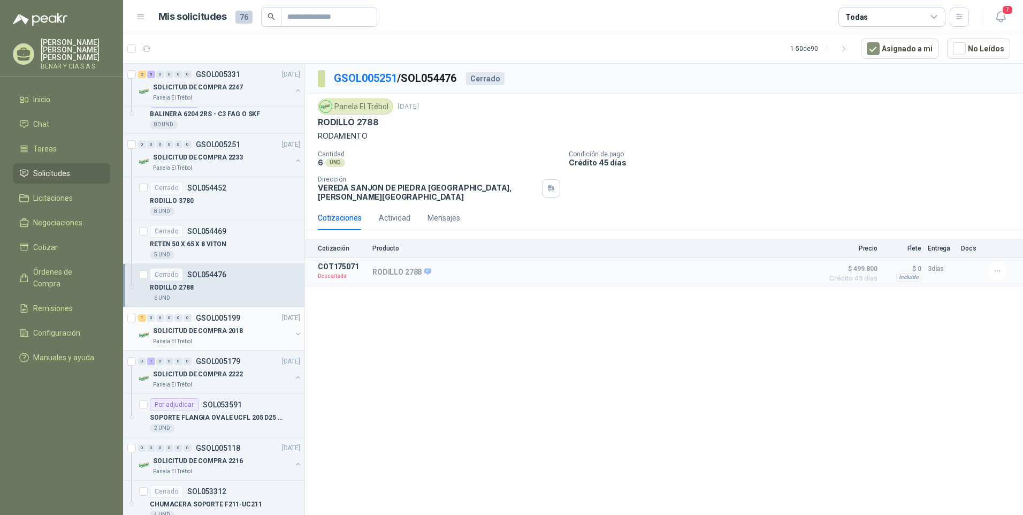
click at [210, 331] on p "SOLICITUD DE COMPRA 2018" at bounding box center [198, 331] width 90 height 10
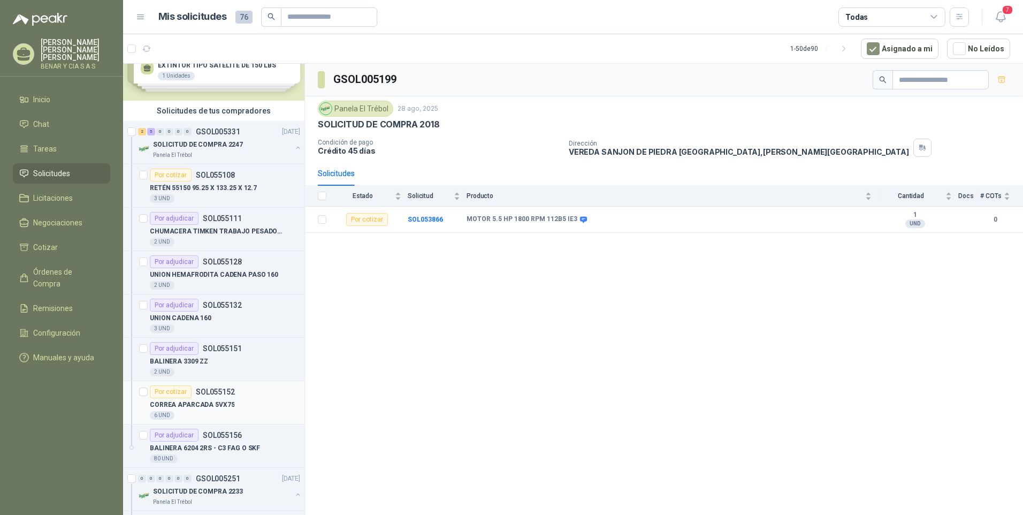
scroll to position [161, 0]
